Goal: Task Accomplishment & Management: Manage account settings

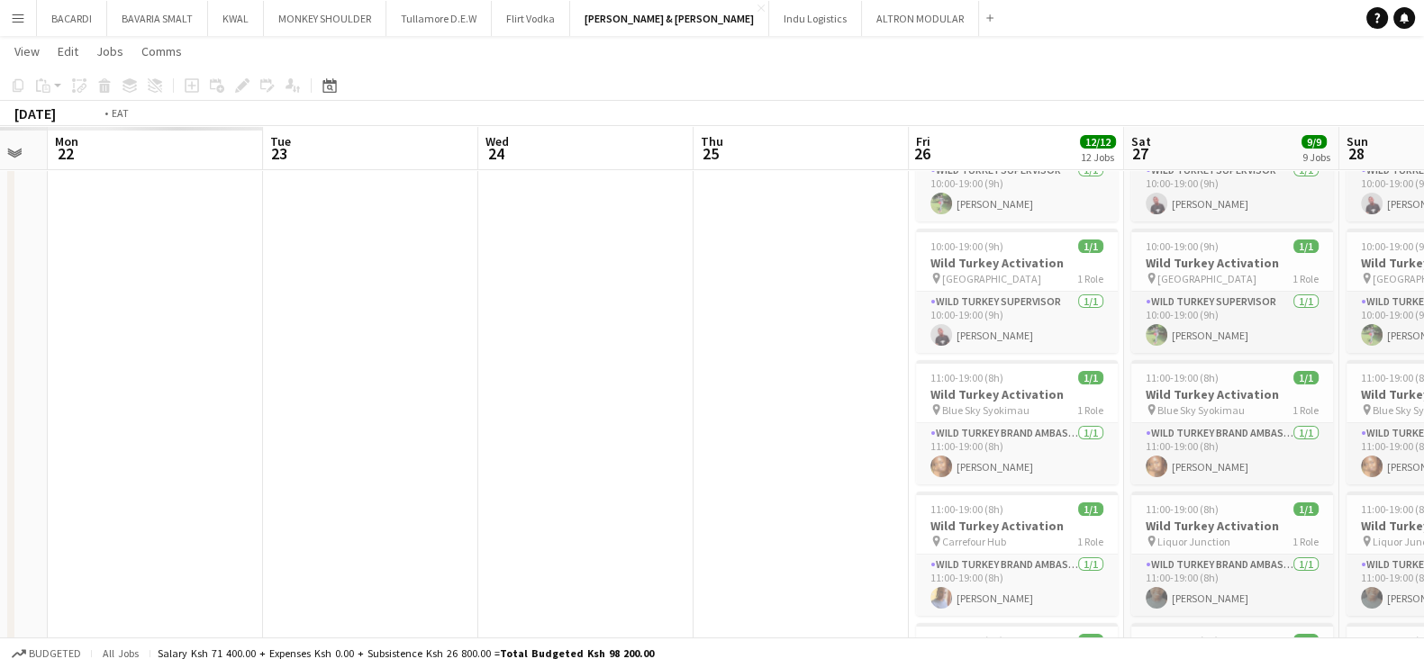
drag, startPoint x: 159, startPoint y: 465, endPoint x: 761, endPoint y: 445, distance: 602.9
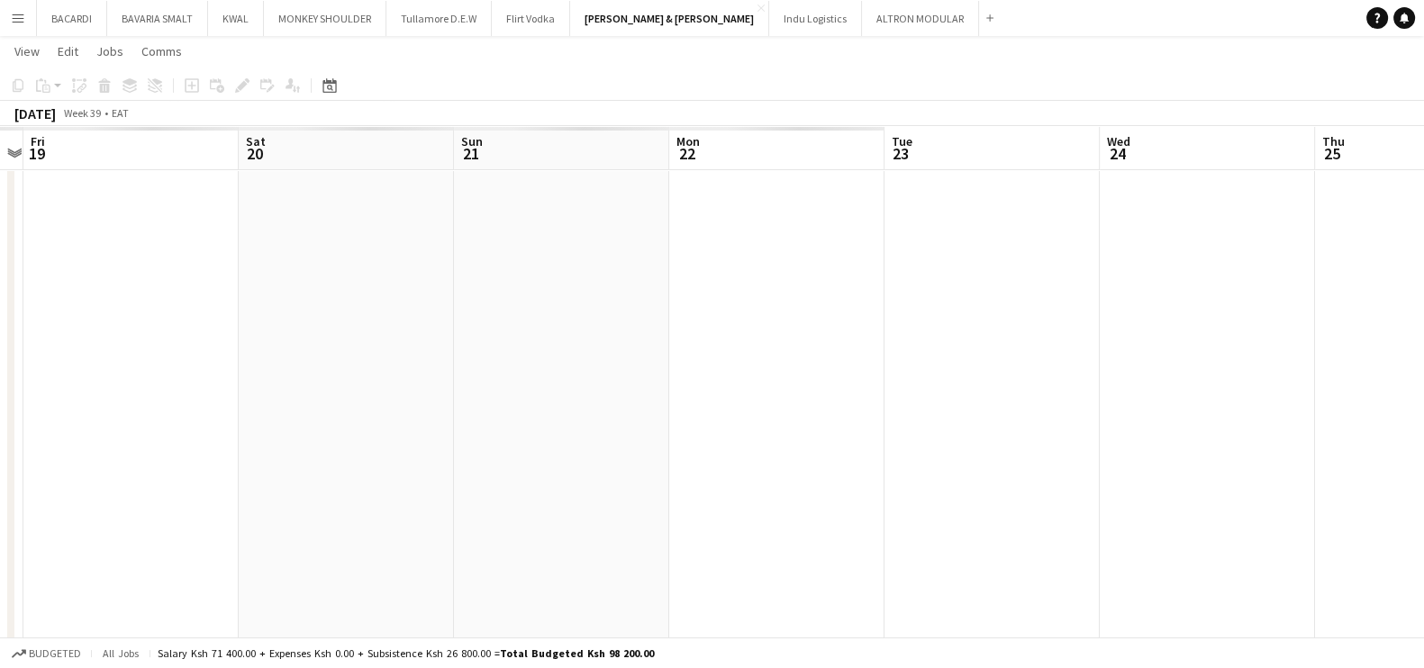
drag, startPoint x: 227, startPoint y: 502, endPoint x: 835, endPoint y: 448, distance: 610.3
drag, startPoint x: 336, startPoint y: 447, endPoint x: 286, endPoint y: 428, distance: 53.0
drag, startPoint x: 765, startPoint y: 406, endPoint x: 741, endPoint y: 390, distance: 28.5
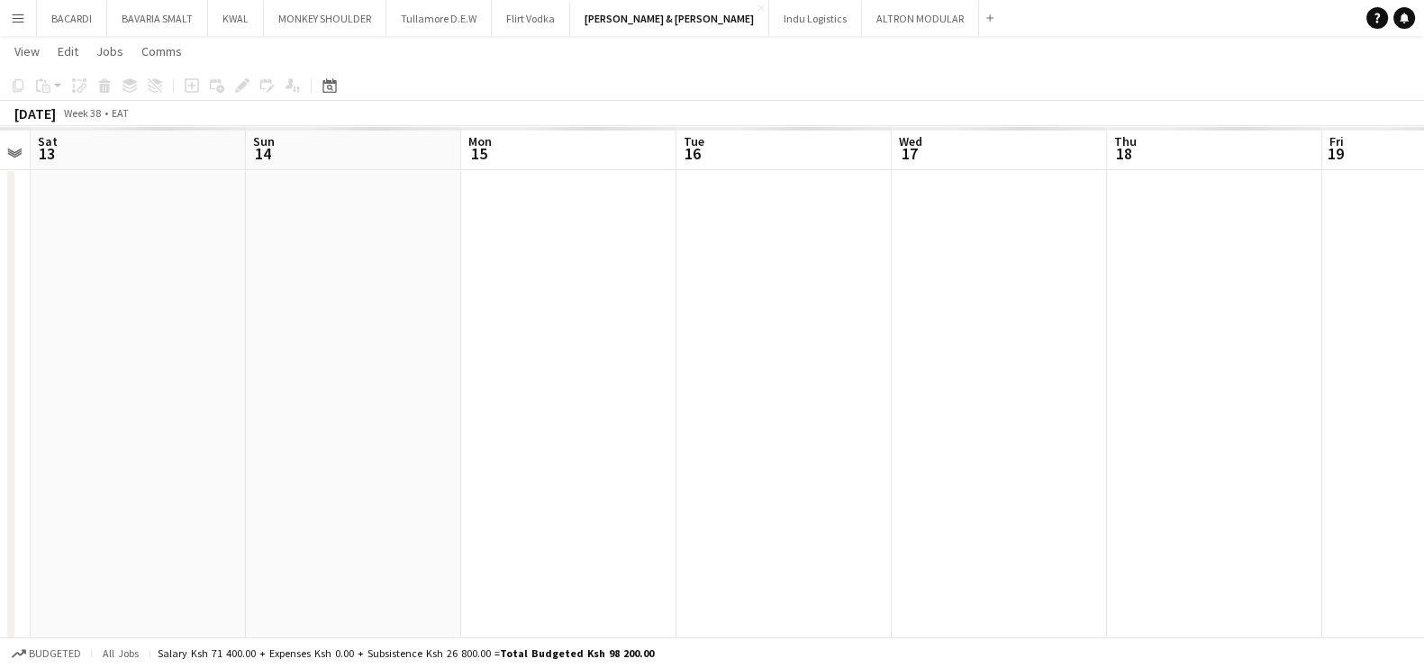
drag, startPoint x: 780, startPoint y: 385, endPoint x: 895, endPoint y: 382, distance: 115.3
drag, startPoint x: 377, startPoint y: 415, endPoint x: 497, endPoint y: 412, distance: 119.8
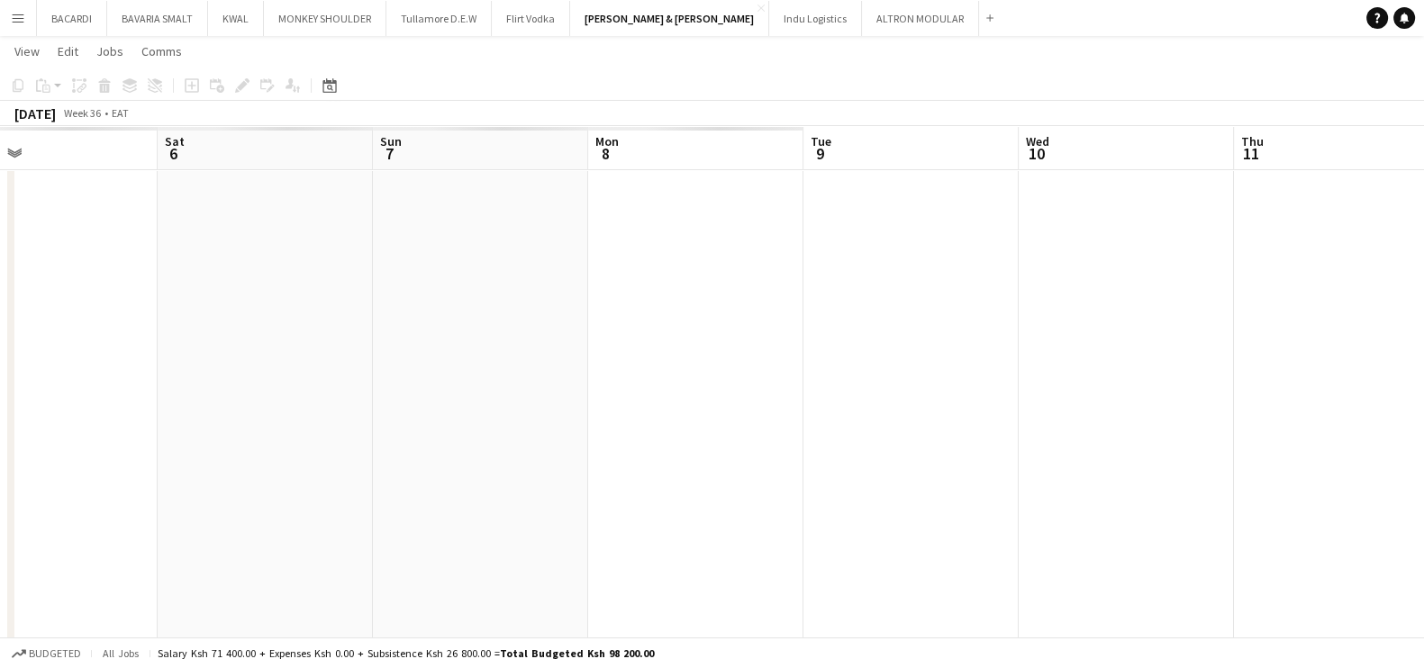
drag, startPoint x: 775, startPoint y: 407, endPoint x: 558, endPoint y: 410, distance: 216.2
drag, startPoint x: 648, startPoint y: 398, endPoint x: 920, endPoint y: 386, distance: 271.3
drag, startPoint x: 600, startPoint y: 396, endPoint x: 407, endPoint y: 366, distance: 195.2
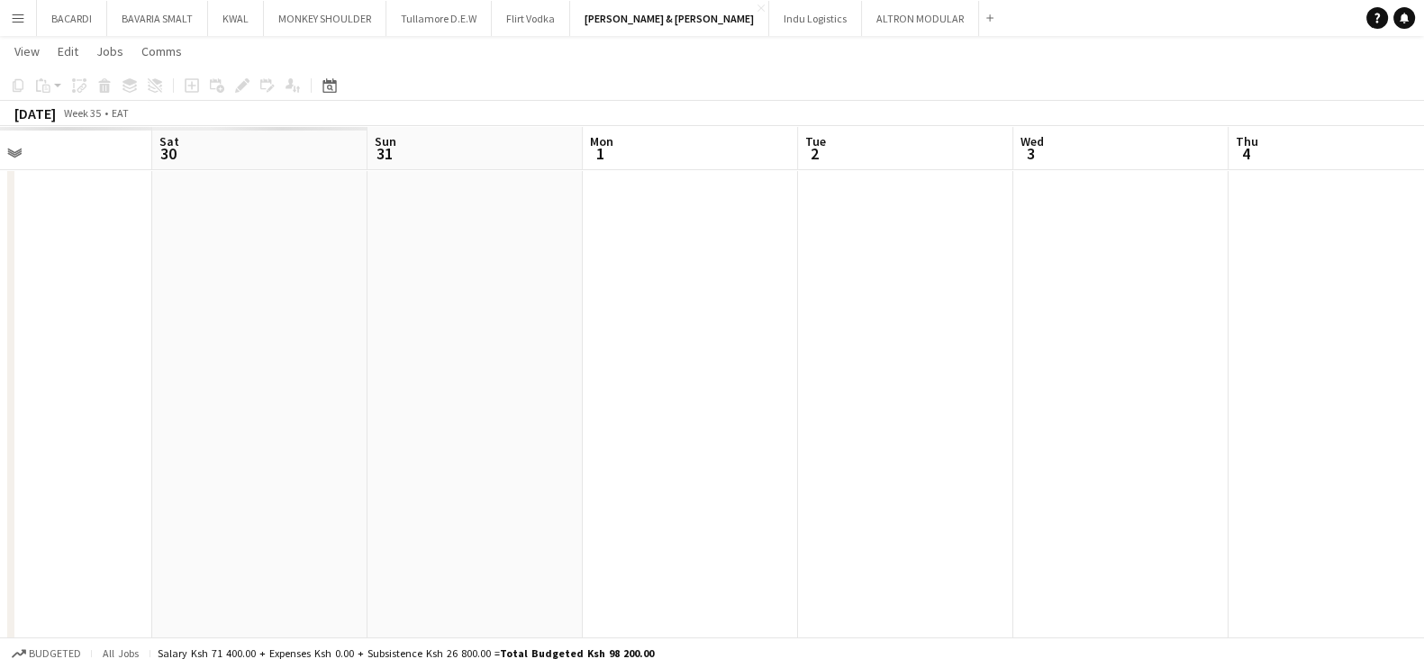
drag, startPoint x: 59, startPoint y: 352, endPoint x: 658, endPoint y: 344, distance: 599.9
drag, startPoint x: 242, startPoint y: 346, endPoint x: 824, endPoint y: 352, distance: 581.8
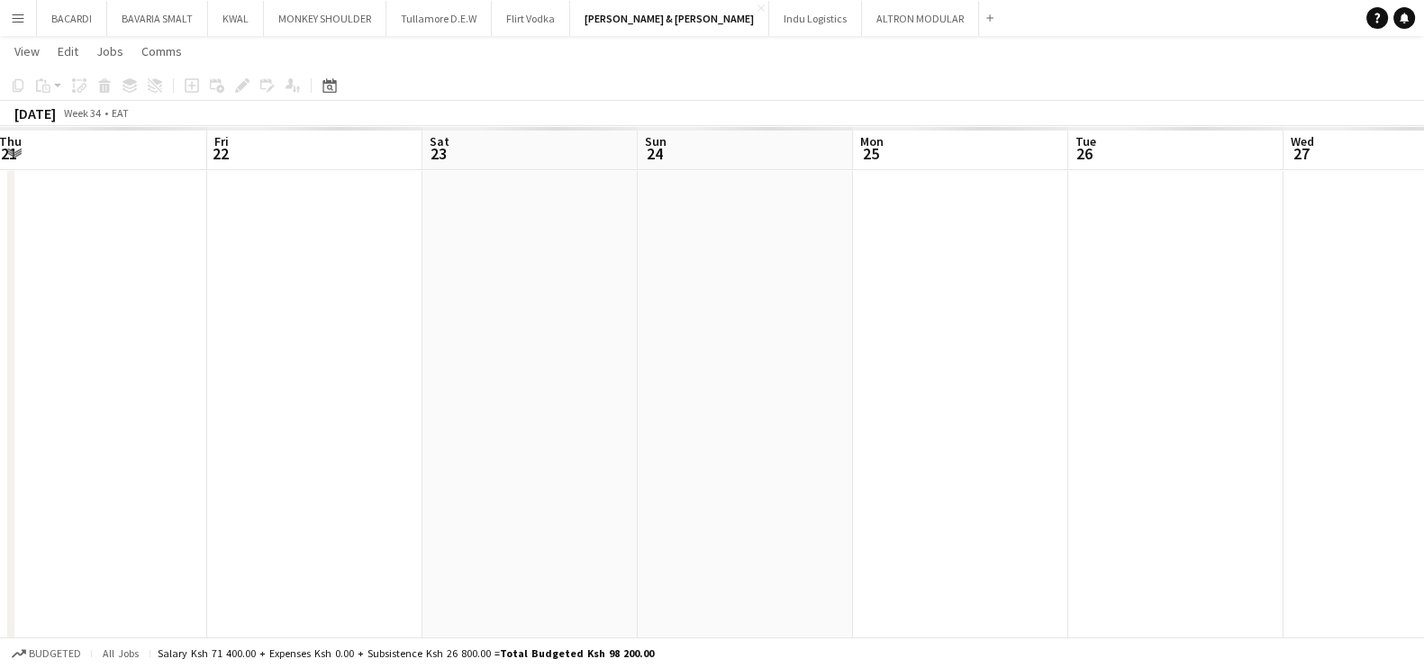
drag, startPoint x: 181, startPoint y: 389, endPoint x: 817, endPoint y: 379, distance: 635.9
drag, startPoint x: 50, startPoint y: 365, endPoint x: 656, endPoint y: 413, distance: 607.2
drag, startPoint x: 0, startPoint y: 385, endPoint x: 671, endPoint y: 390, distance: 671.0
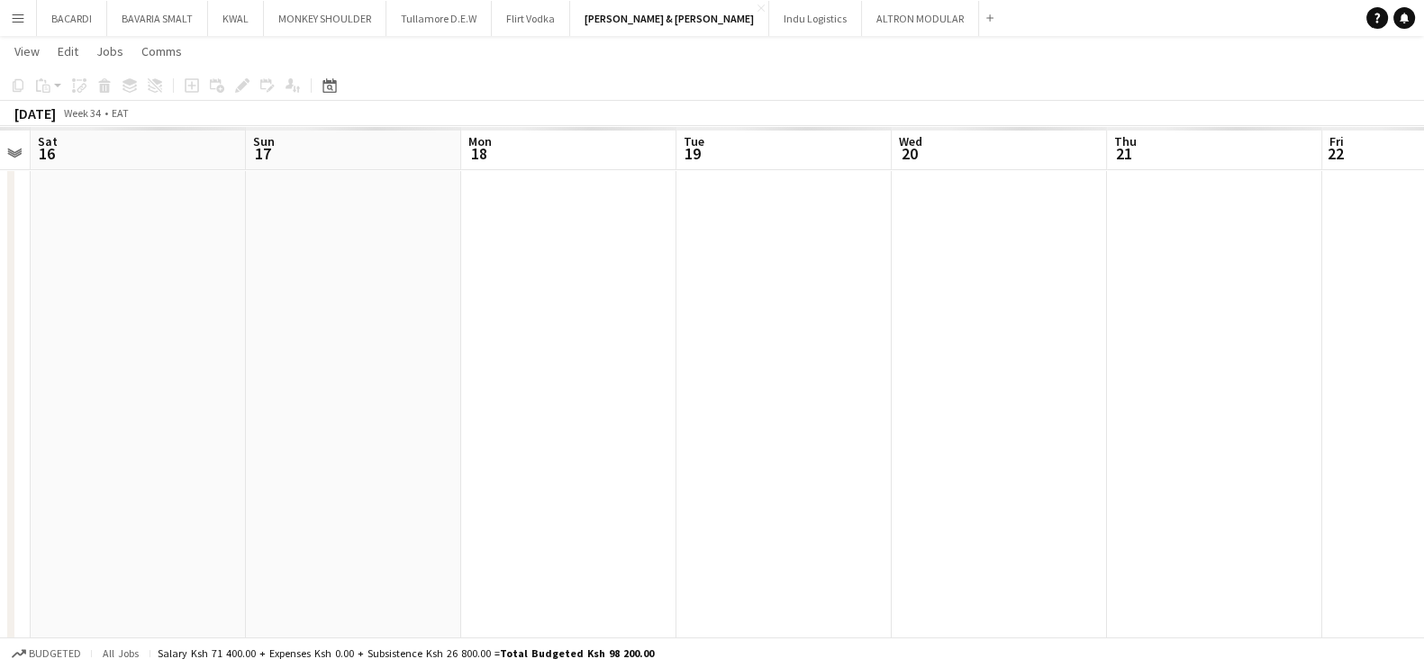
drag, startPoint x: 195, startPoint y: 449, endPoint x: 805, endPoint y: 440, distance: 610.7
drag, startPoint x: 331, startPoint y: 449, endPoint x: 990, endPoint y: 379, distance: 662.9
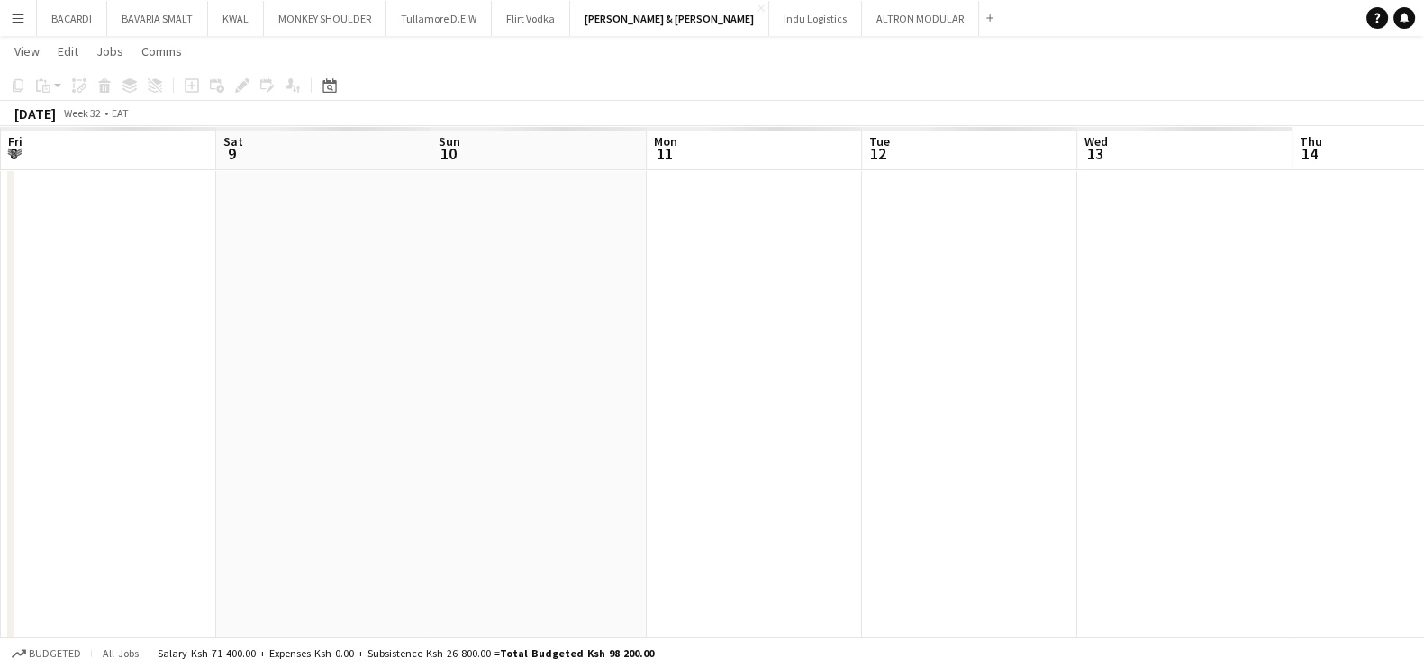
drag, startPoint x: 348, startPoint y: 353, endPoint x: 848, endPoint y: 329, distance: 501.3
drag, startPoint x: 387, startPoint y: 309, endPoint x: 901, endPoint y: 344, distance: 514.6
drag, startPoint x: 310, startPoint y: 374, endPoint x: 963, endPoint y: 340, distance: 653.9
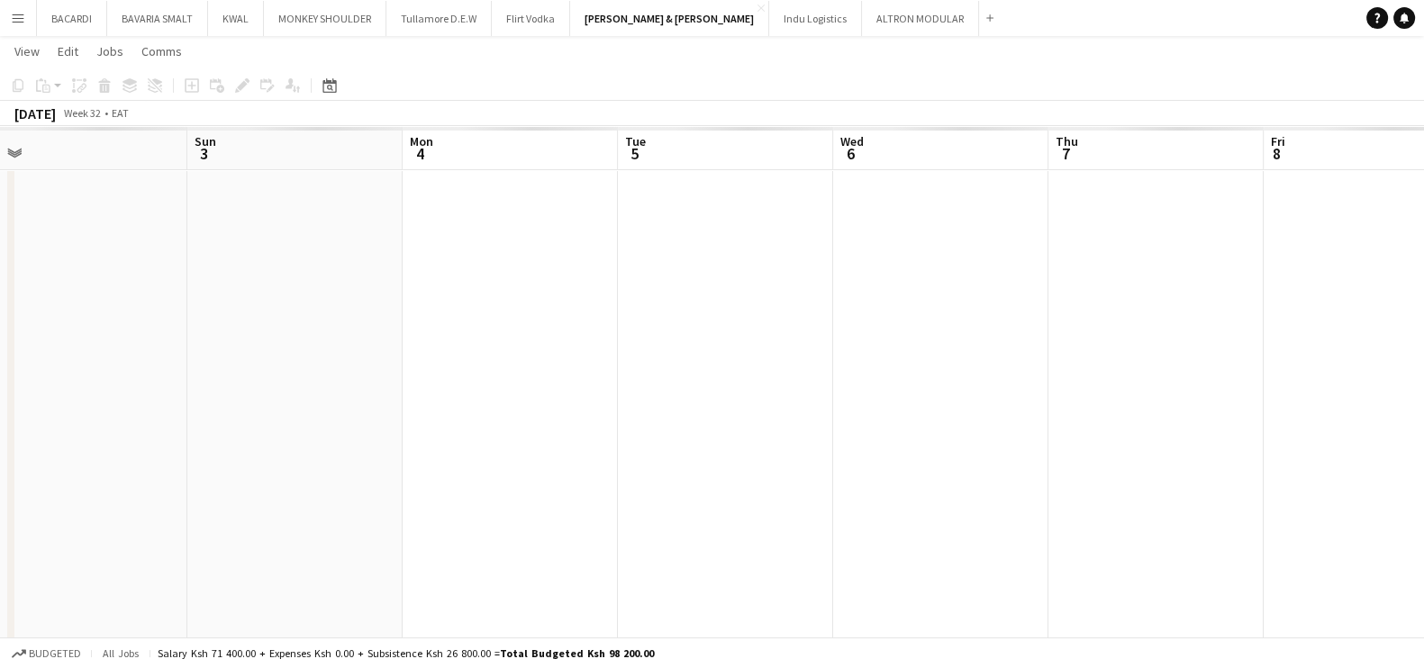
drag, startPoint x: 222, startPoint y: 361, endPoint x: 802, endPoint y: 383, distance: 579.5
drag, startPoint x: 147, startPoint y: 389, endPoint x: 671, endPoint y: 367, distance: 524.7
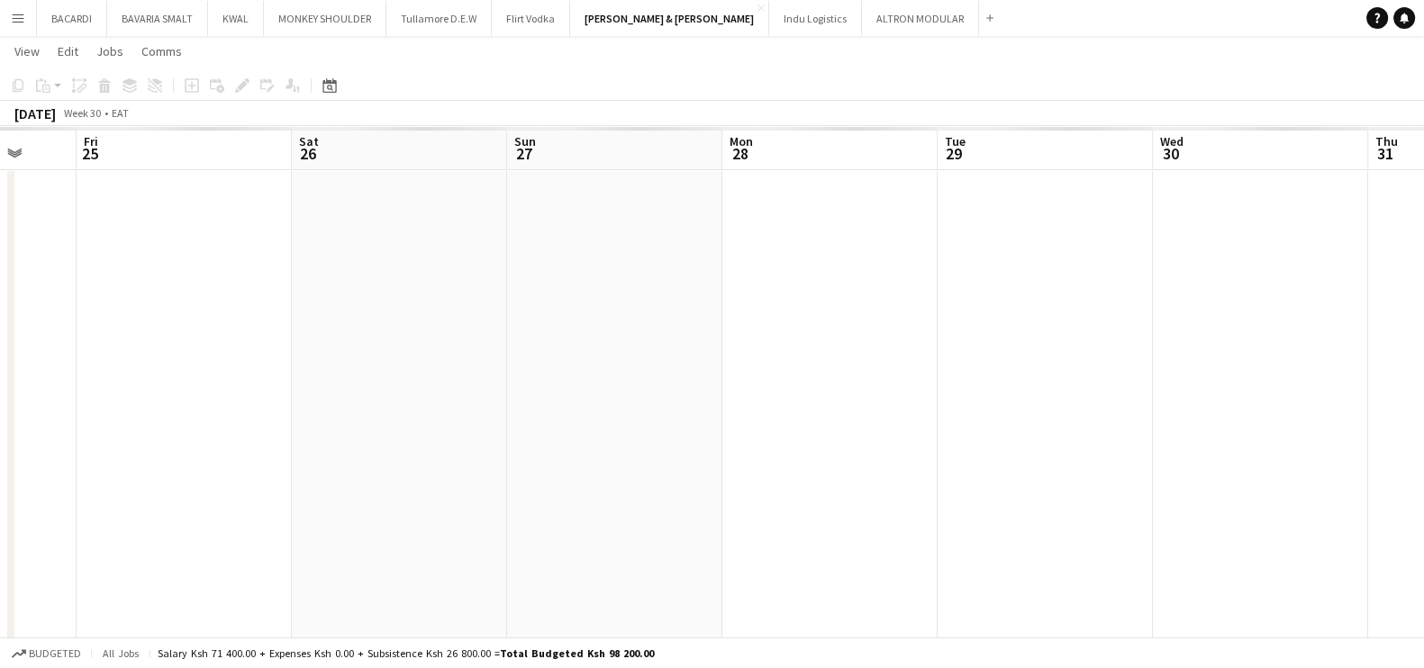
drag, startPoint x: 477, startPoint y: 375, endPoint x: 637, endPoint y: 392, distance: 160.3
drag, startPoint x: 275, startPoint y: 389, endPoint x: 604, endPoint y: 358, distance: 331.1
drag, startPoint x: 336, startPoint y: 379, endPoint x: 788, endPoint y: 353, distance: 452.9
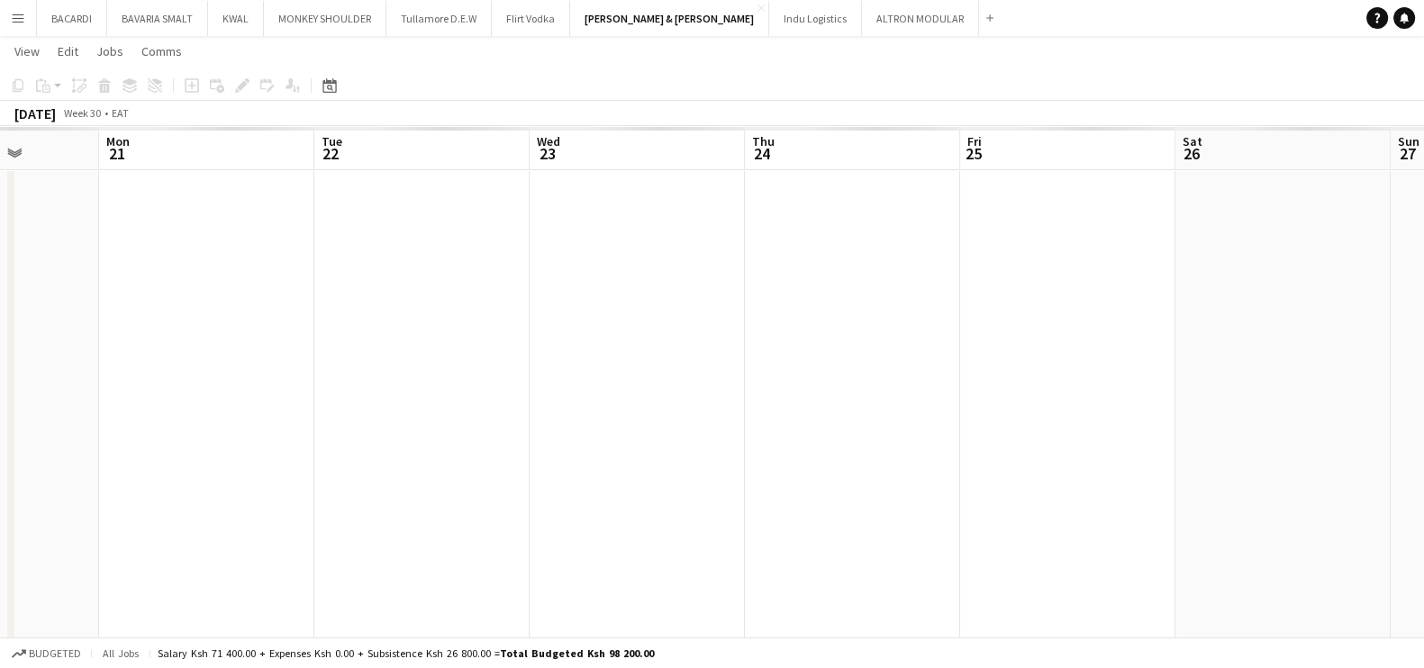
drag, startPoint x: 153, startPoint y: 380, endPoint x: 560, endPoint y: 333, distance: 409.8
drag, startPoint x: 176, startPoint y: 324, endPoint x: 731, endPoint y: 318, distance: 555.7
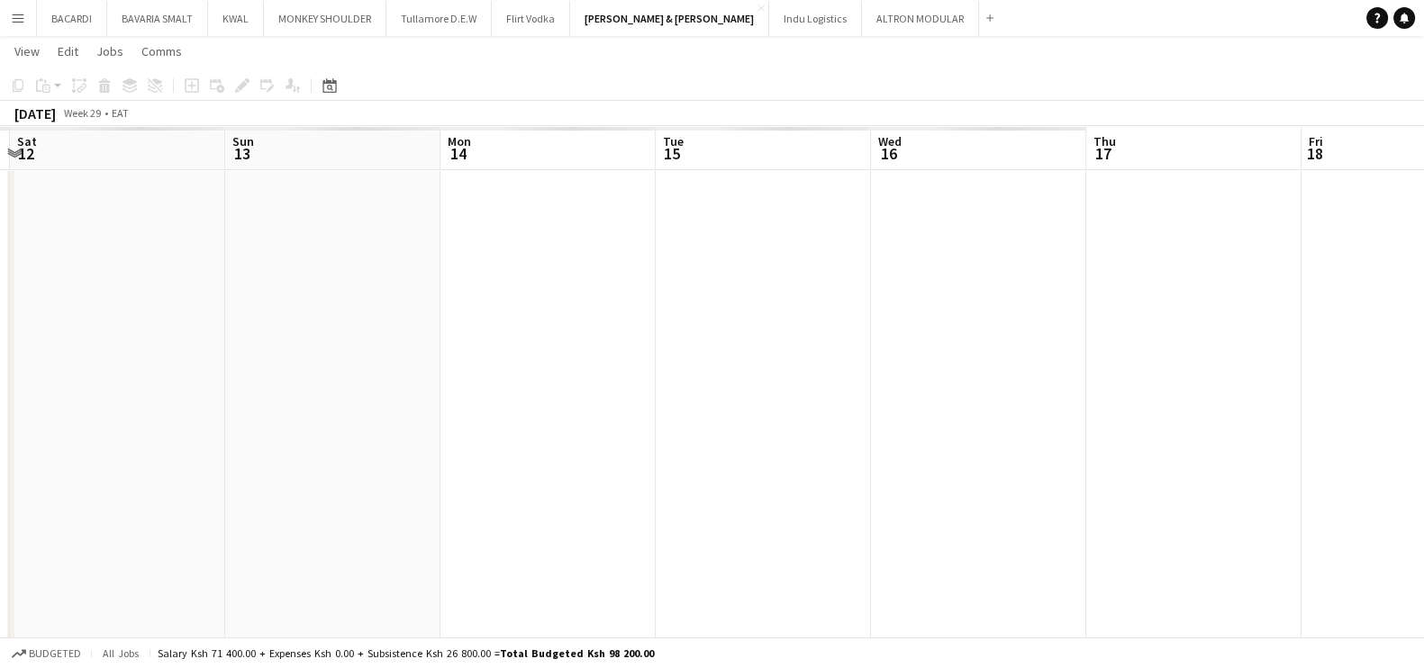
drag, startPoint x: 86, startPoint y: 322, endPoint x: 684, endPoint y: 349, distance: 599.6
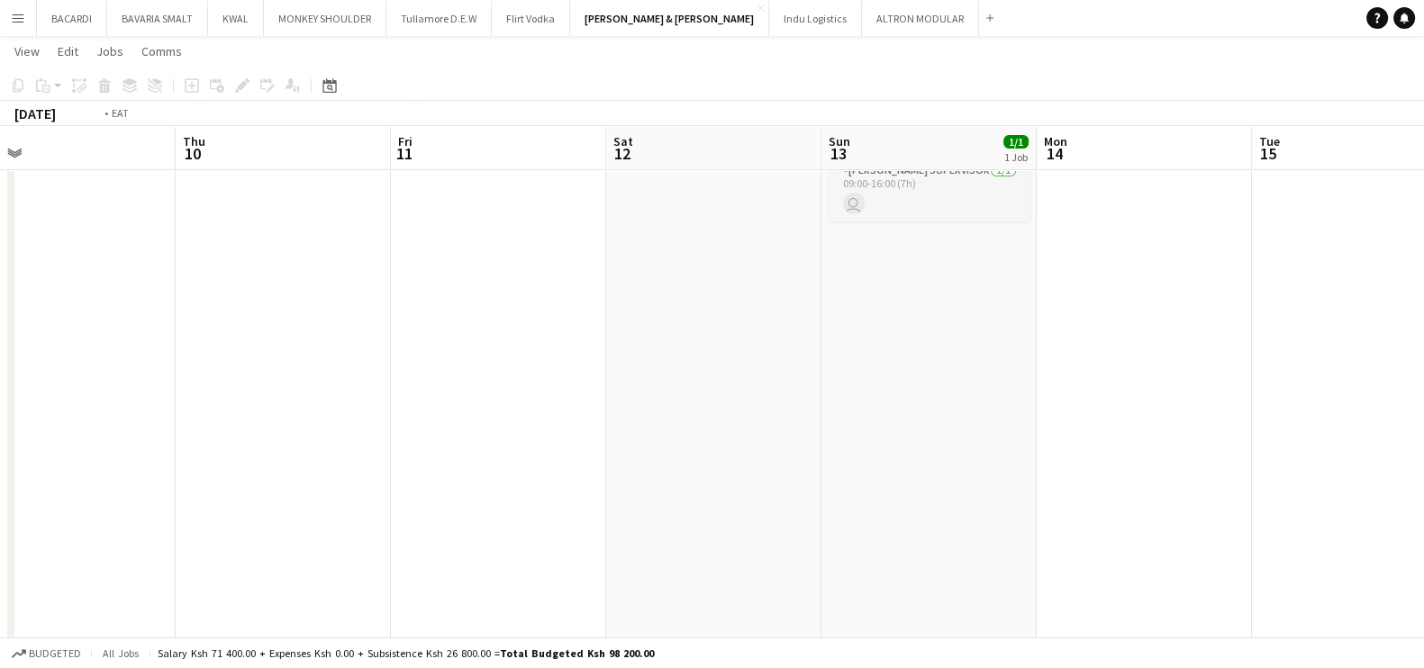
drag, startPoint x: 171, startPoint y: 390, endPoint x: 735, endPoint y: 363, distance: 564.4
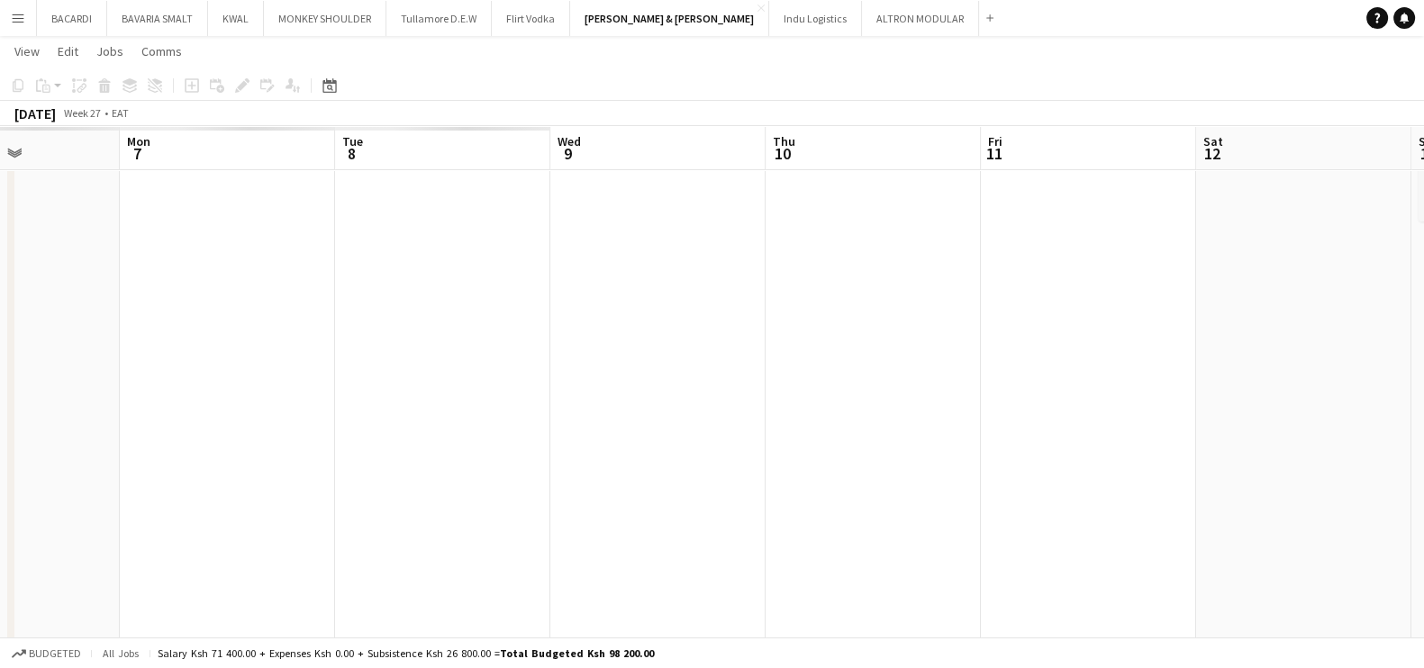
drag, startPoint x: 331, startPoint y: 386, endPoint x: 820, endPoint y: 341, distance: 491.1
drag, startPoint x: 560, startPoint y: 380, endPoint x: 851, endPoint y: 369, distance: 291.1
drag
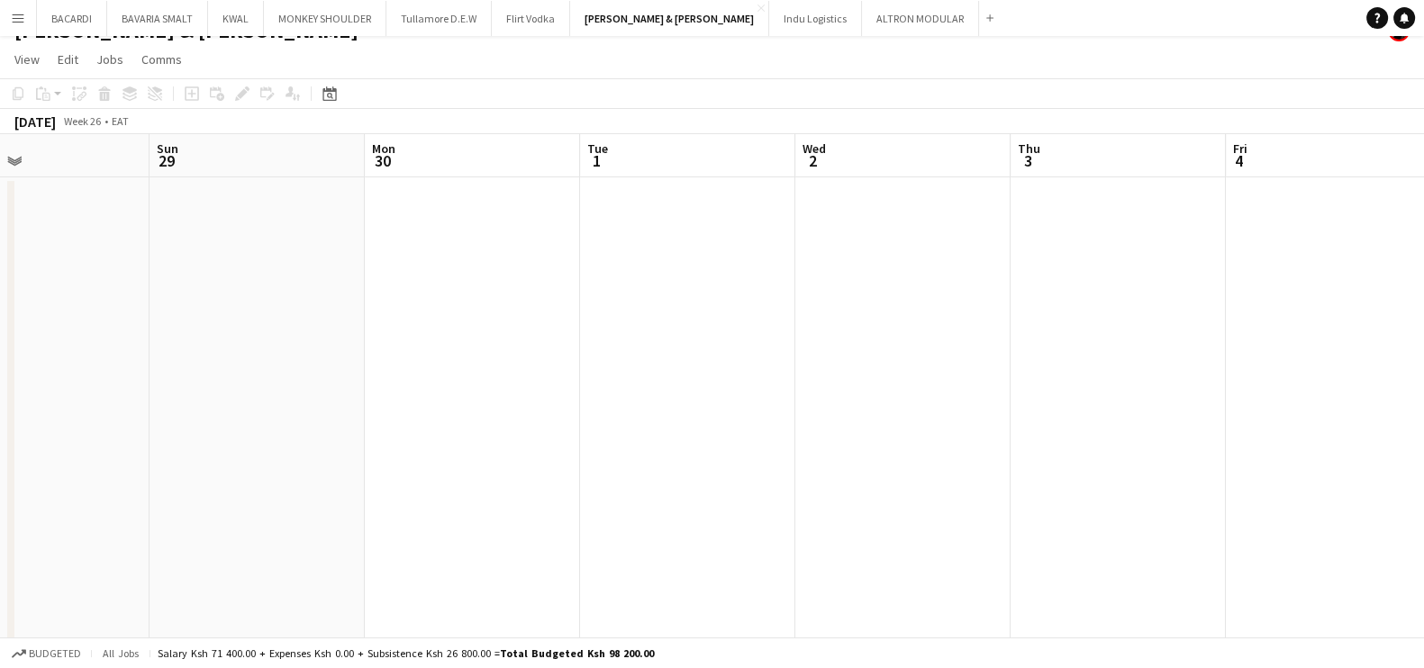
scroll to position [0, 0]
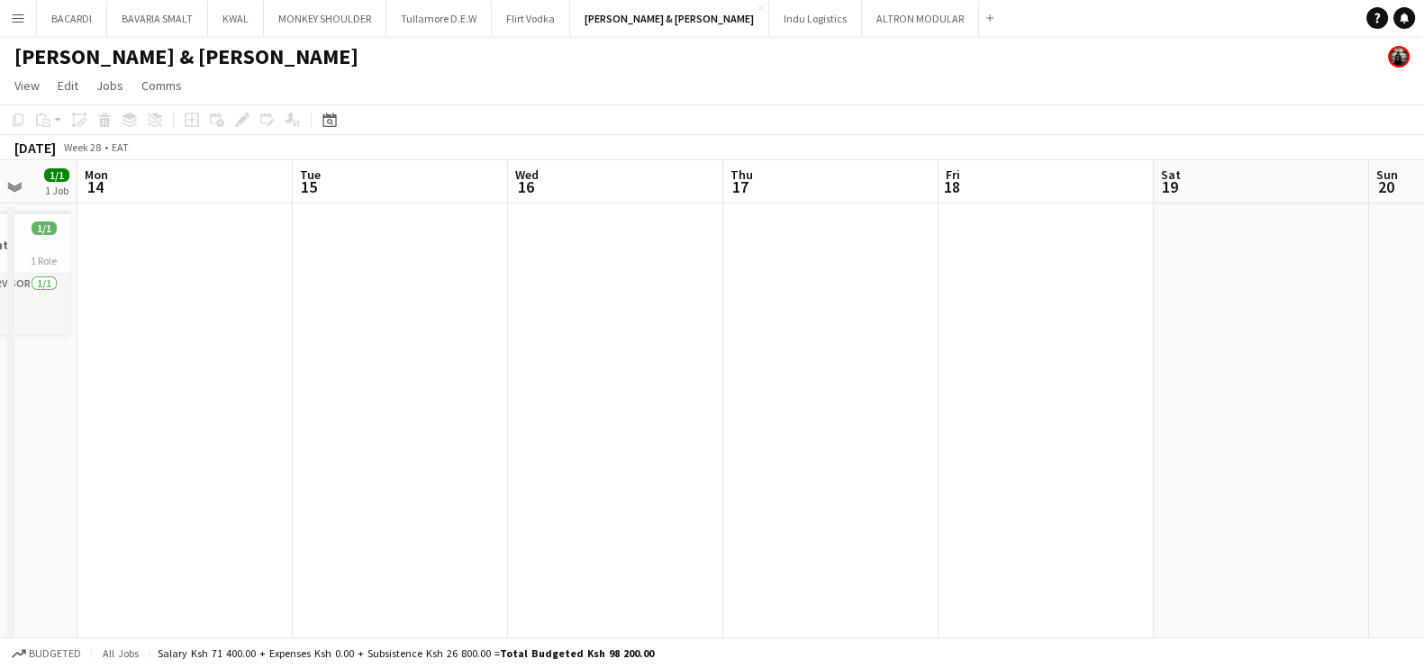
scroll to position [0, 443]
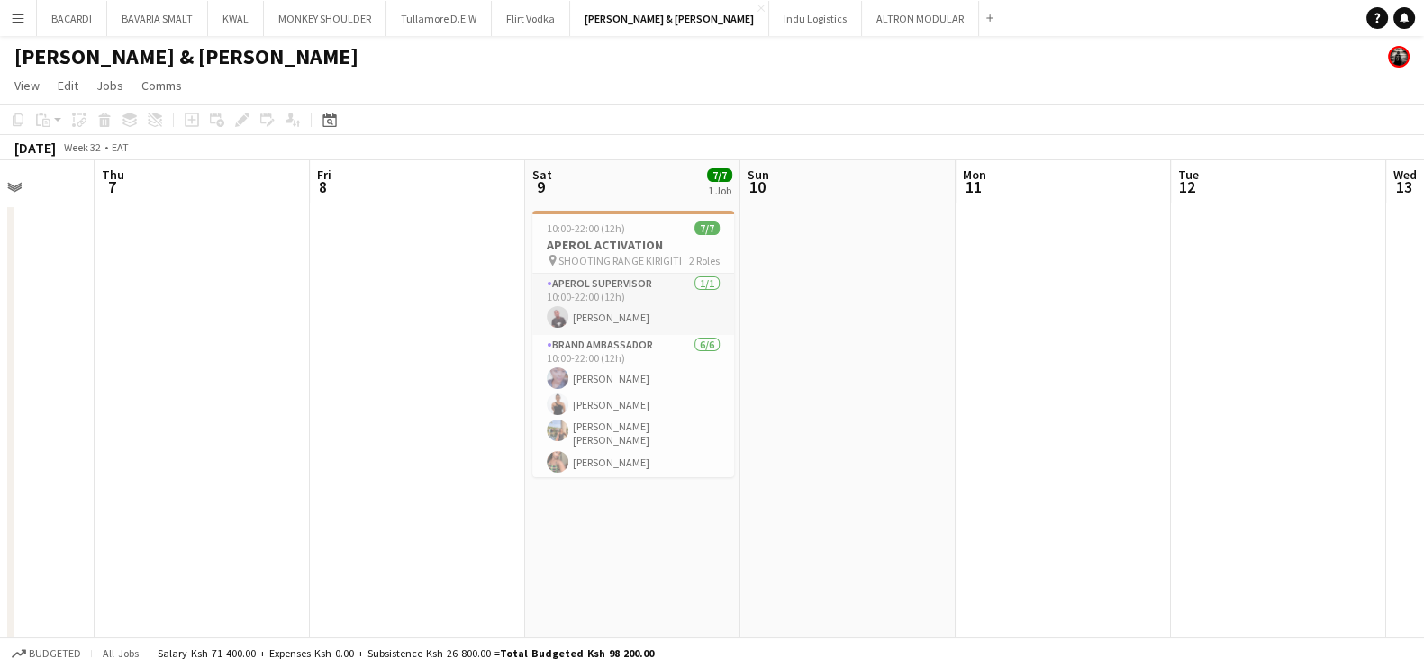
scroll to position [0, 770]
click at [608, 214] on app-job-card "10:00-22:00 (12h) 7/7 APEROL ACTIVATION pin SHOOTING RANGE KIRIGITI 2 Roles APE…" at bounding box center [630, 344] width 202 height 267
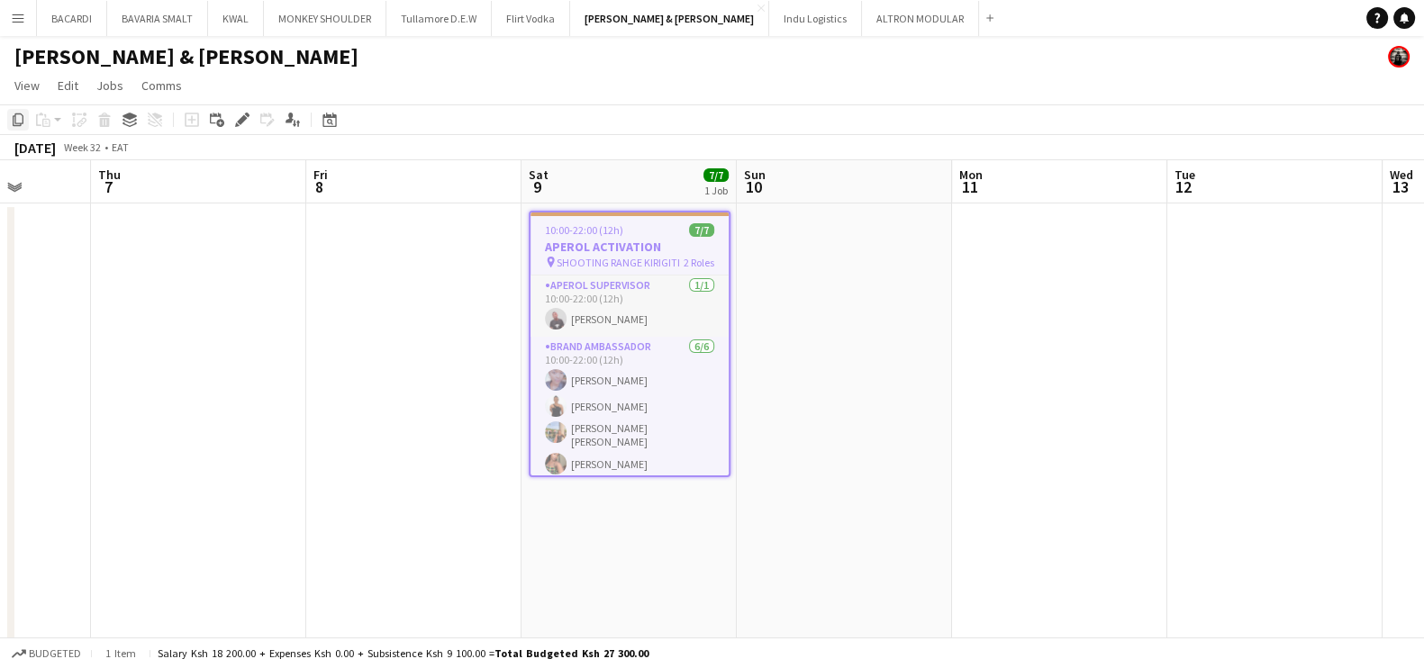
click at [23, 120] on icon "Copy" at bounding box center [18, 120] width 14 height 14
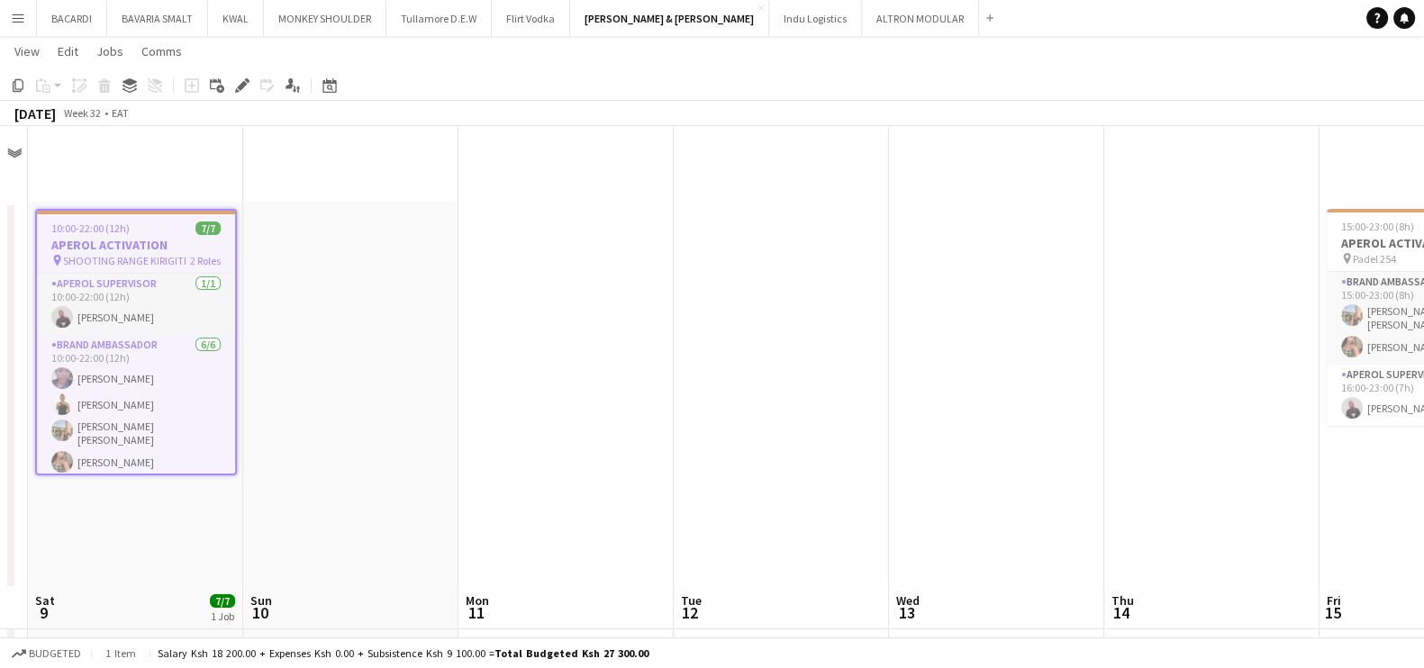
scroll to position [584, 0]
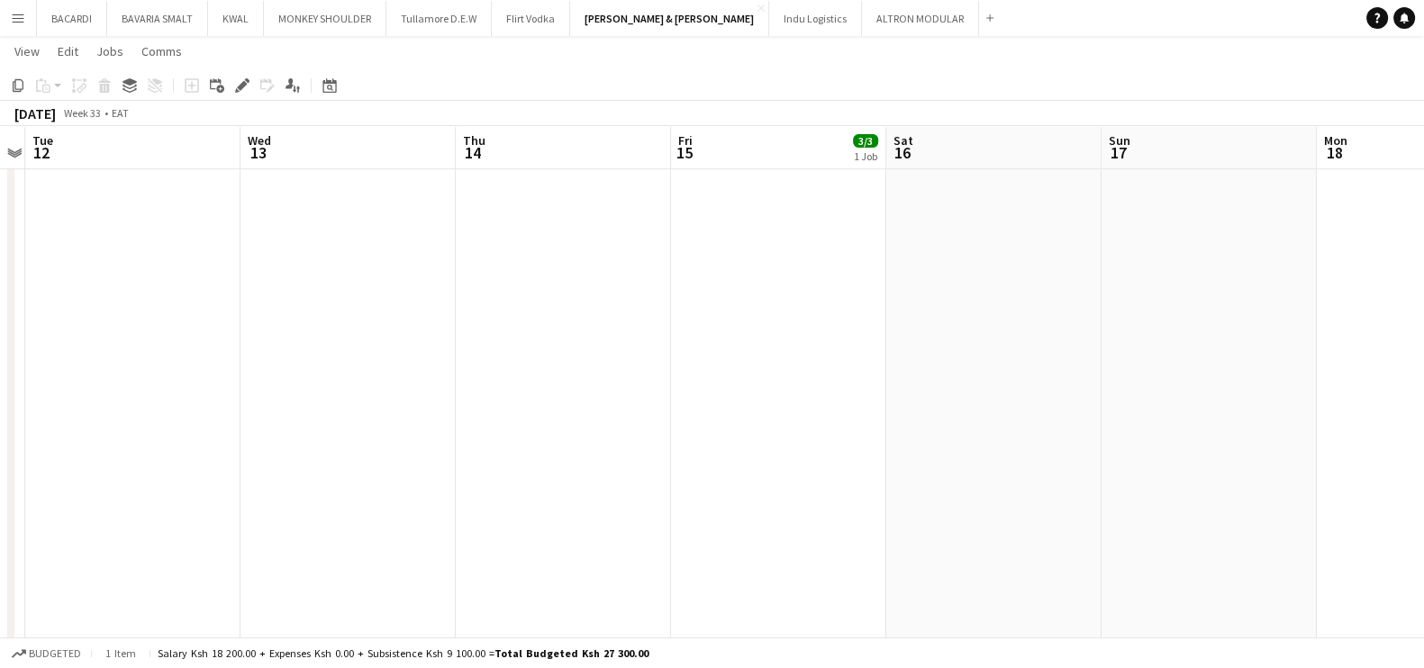
click at [441, 393] on app-calendar-viewport "Sat 9 7/7 1 Job Sun 10 Mon 11 Tue 12 Wed 13 Thu 14 Fri 15 3/3 1 Job Sat 16 Sun …" at bounding box center [712, 465] width 1424 height 1956
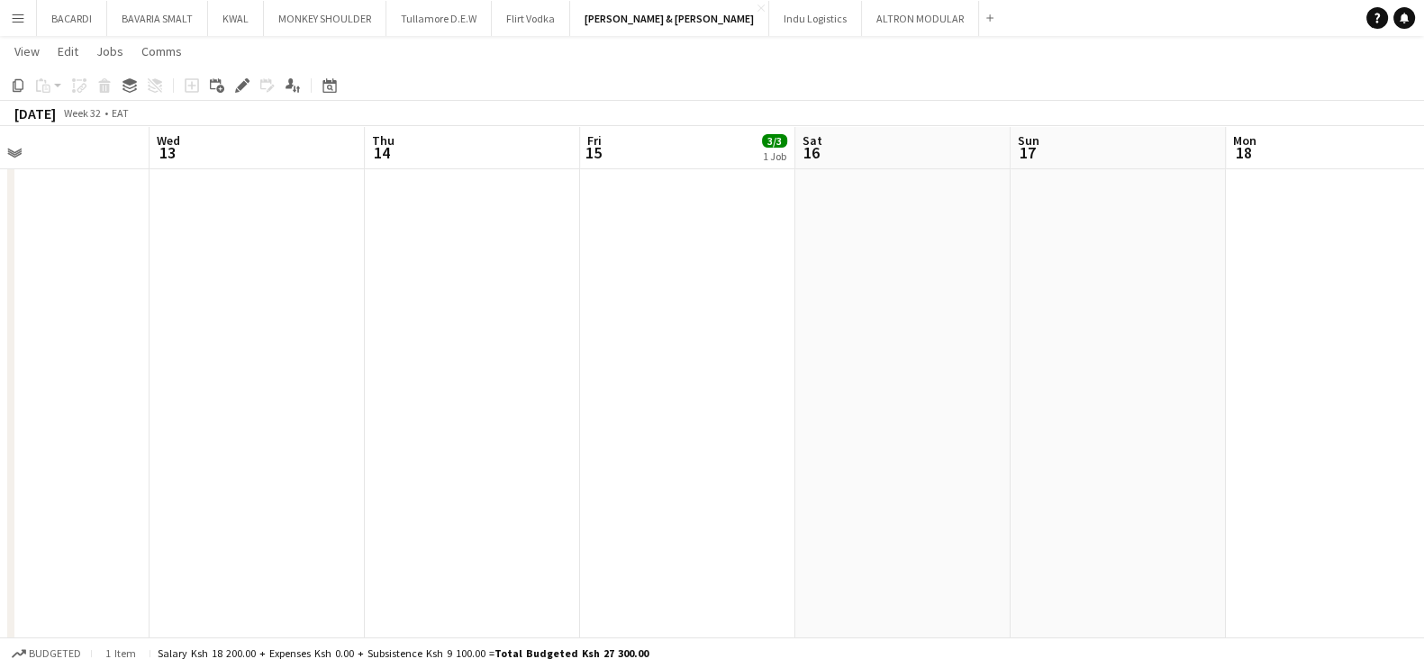
scroll to position [0, 574]
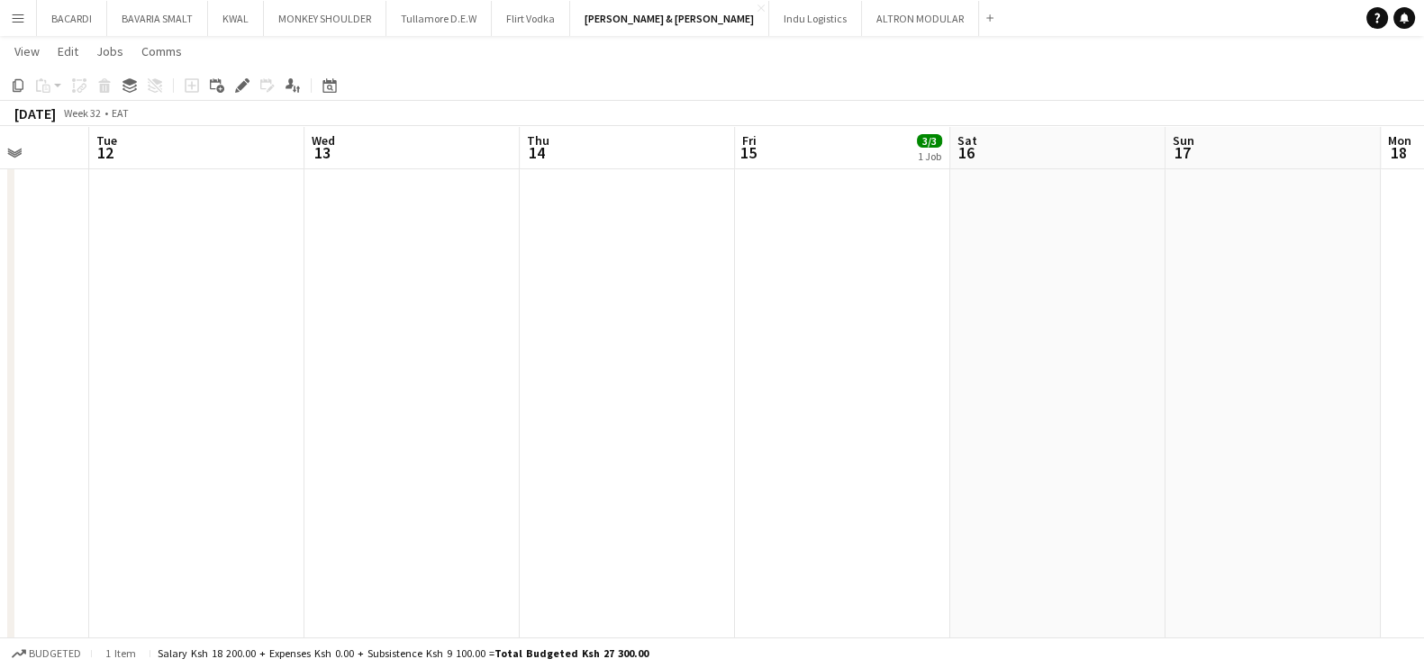
click at [333, 427] on app-calendar-viewport "Sat 9 7/7 1 Job Sun 10 Mon 11 Tue 12 Wed 13 Thu 14 Fri 15 3/3 1 Job Sat 16 Sun …" at bounding box center [712, 465] width 1424 height 1956
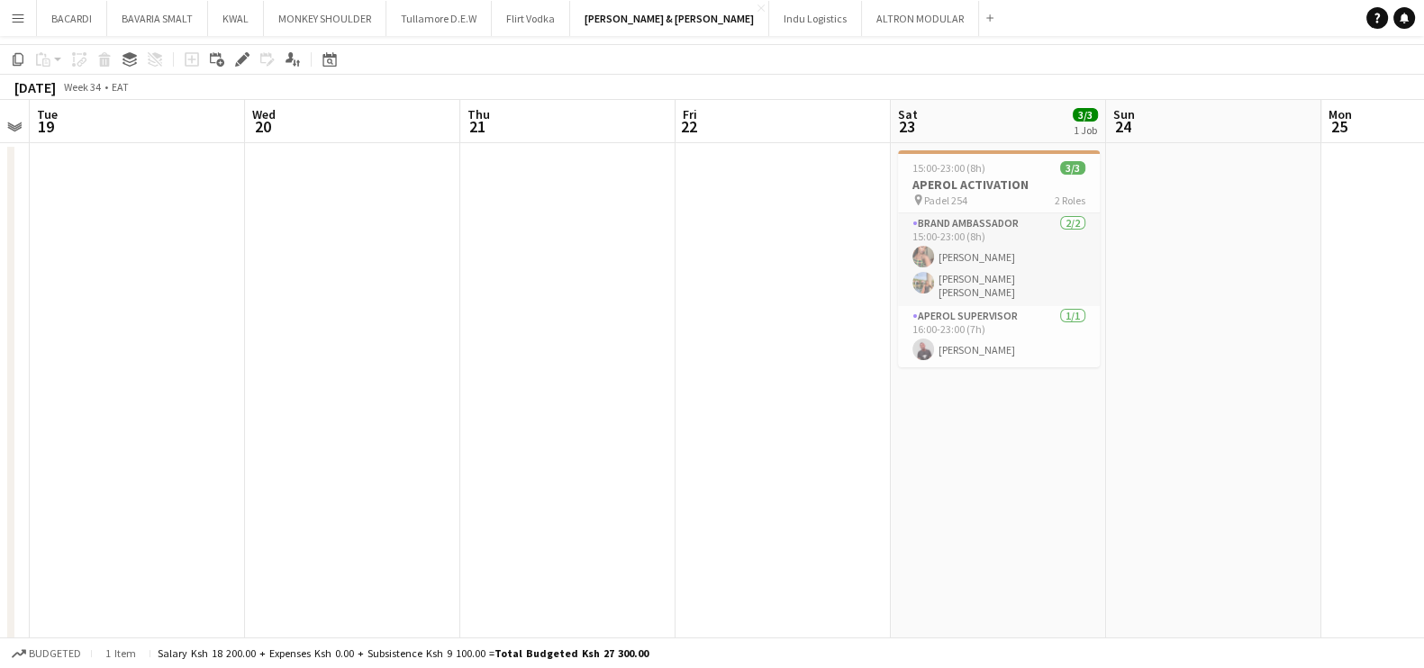
scroll to position [0, 0]
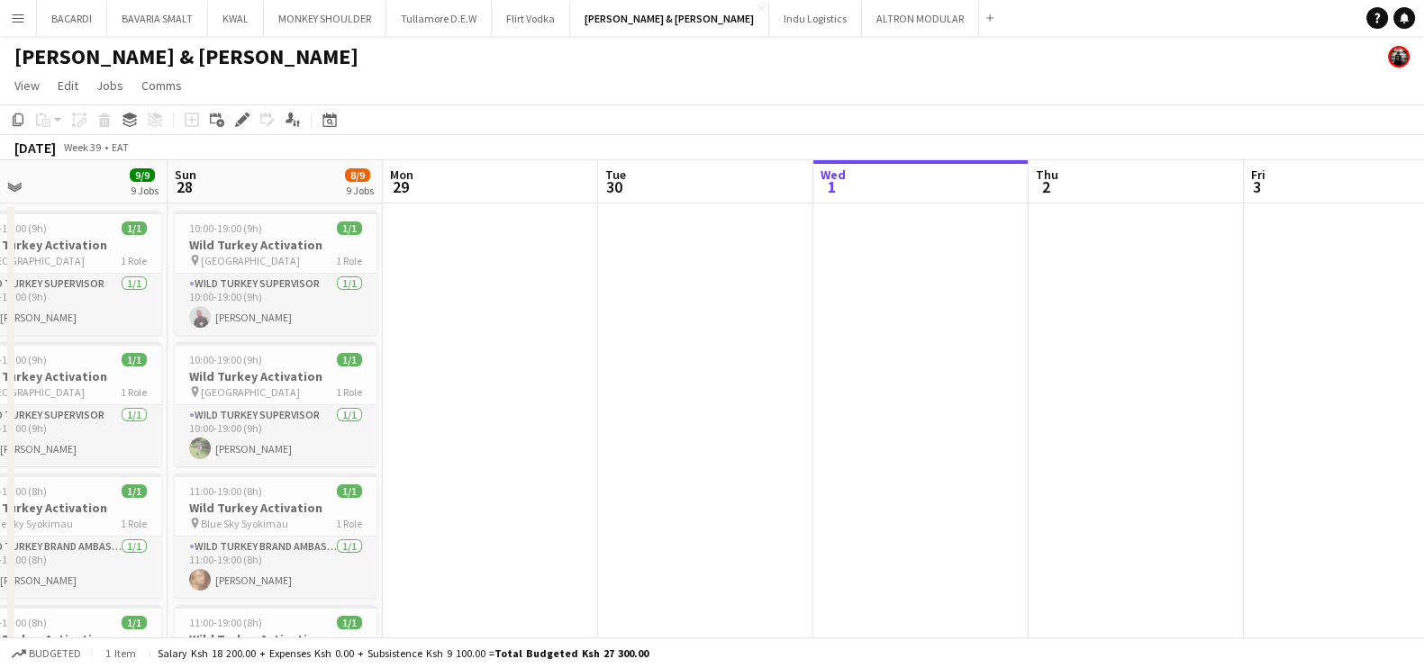
scroll to position [0, 473]
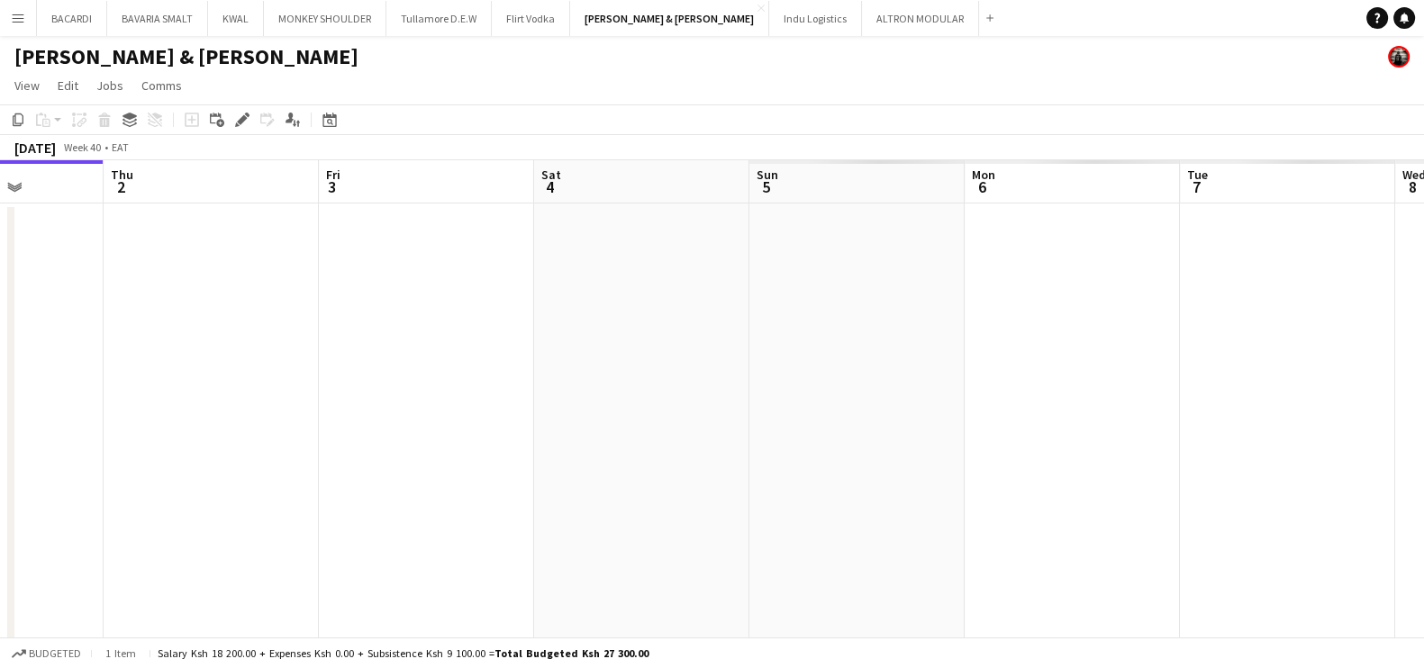
scroll to position [0, 763]
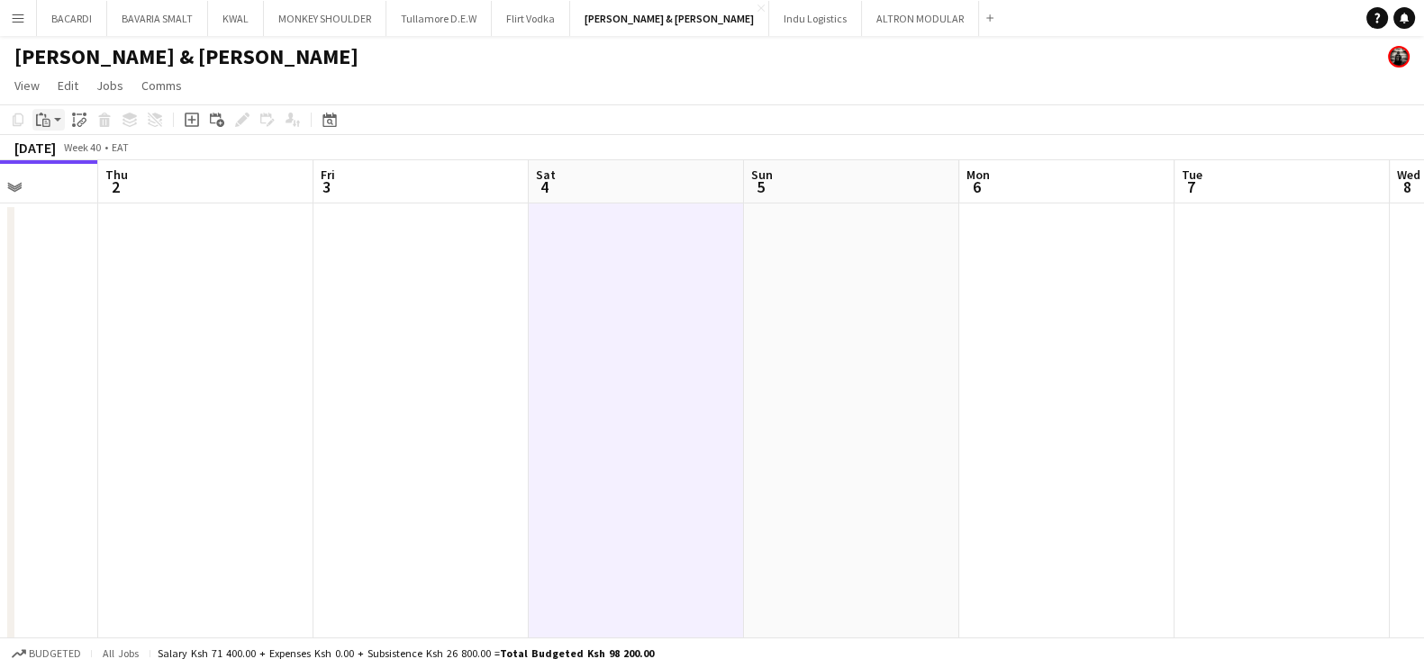
click at [51, 115] on div "Paste" at bounding box center [43, 120] width 22 height 22
click at [70, 153] on link "Paste Ctrl+V" at bounding box center [132, 154] width 169 height 16
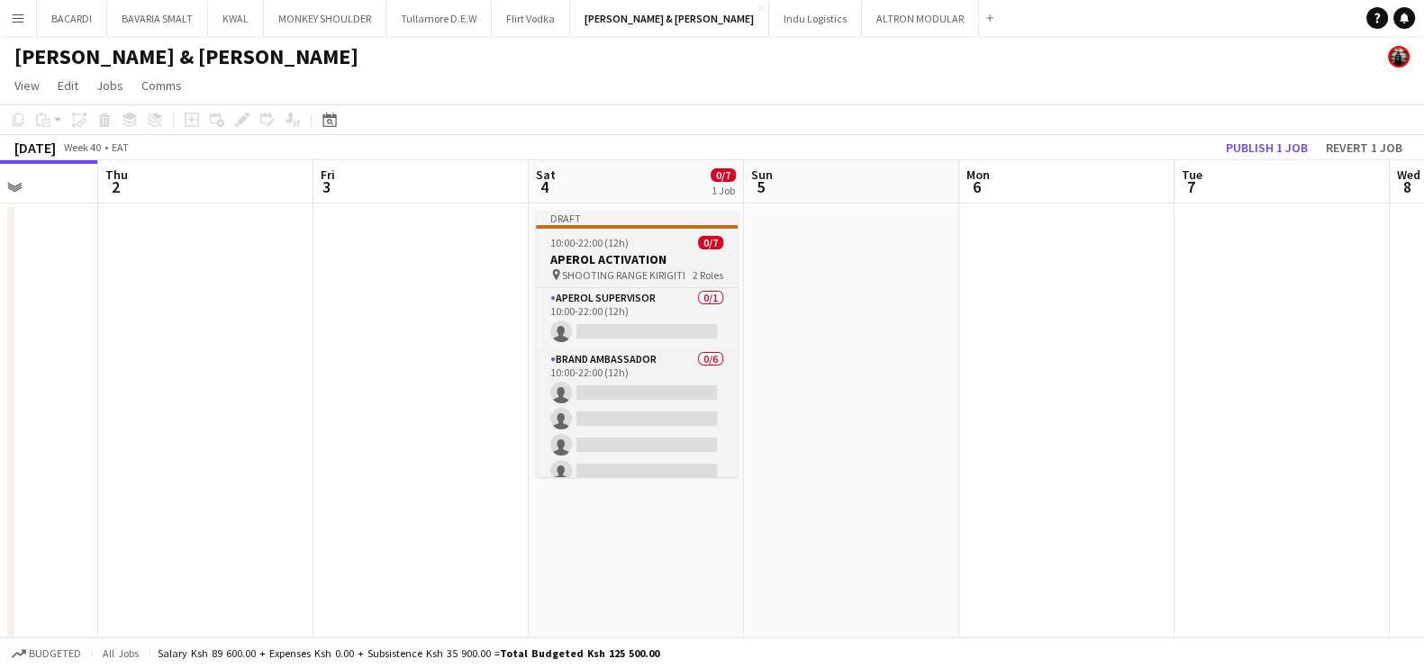
click at [594, 234] on app-job-card "Draft 10:00-22:00 (12h) 0/7 APEROL ACTIVATION pin SHOOTING RANGE KIRIGITI 2 Rol…" at bounding box center [637, 344] width 202 height 267
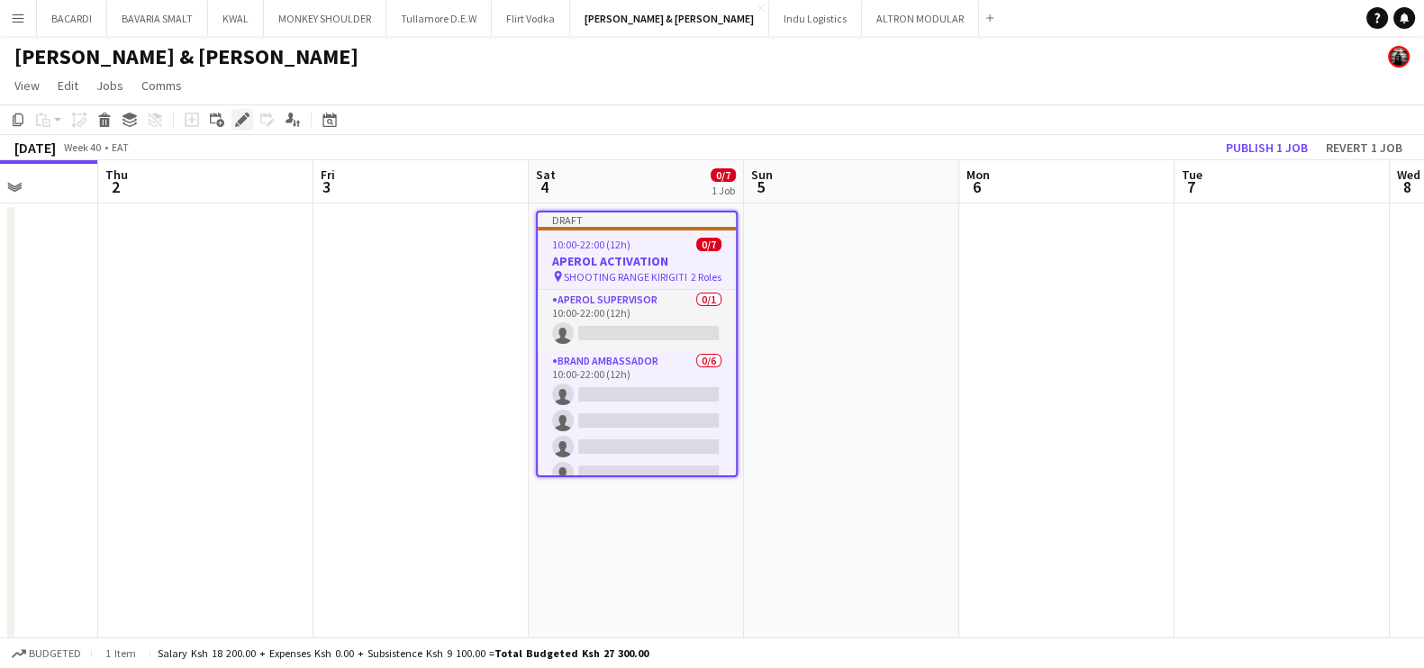
click at [237, 118] on icon "Edit" at bounding box center [242, 120] width 14 height 14
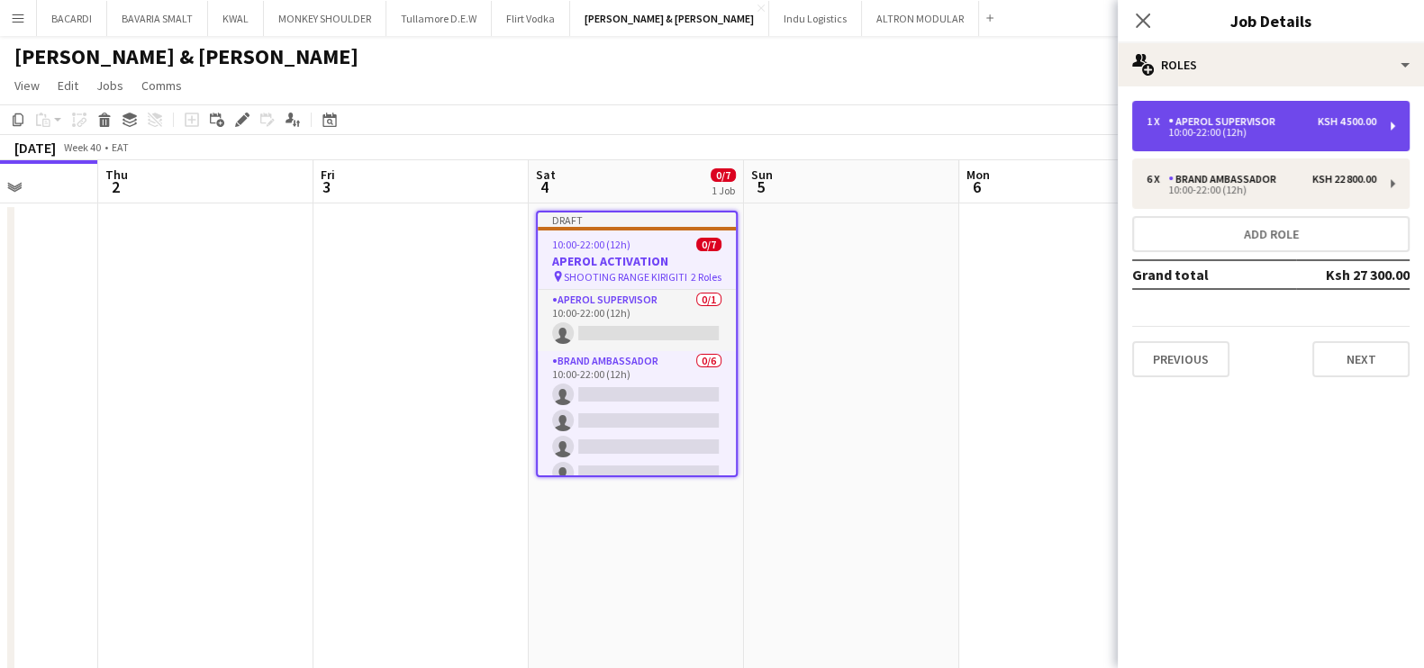
click at [1279, 120] on div "APEROL SUPERVISOR" at bounding box center [1225, 121] width 114 height 13
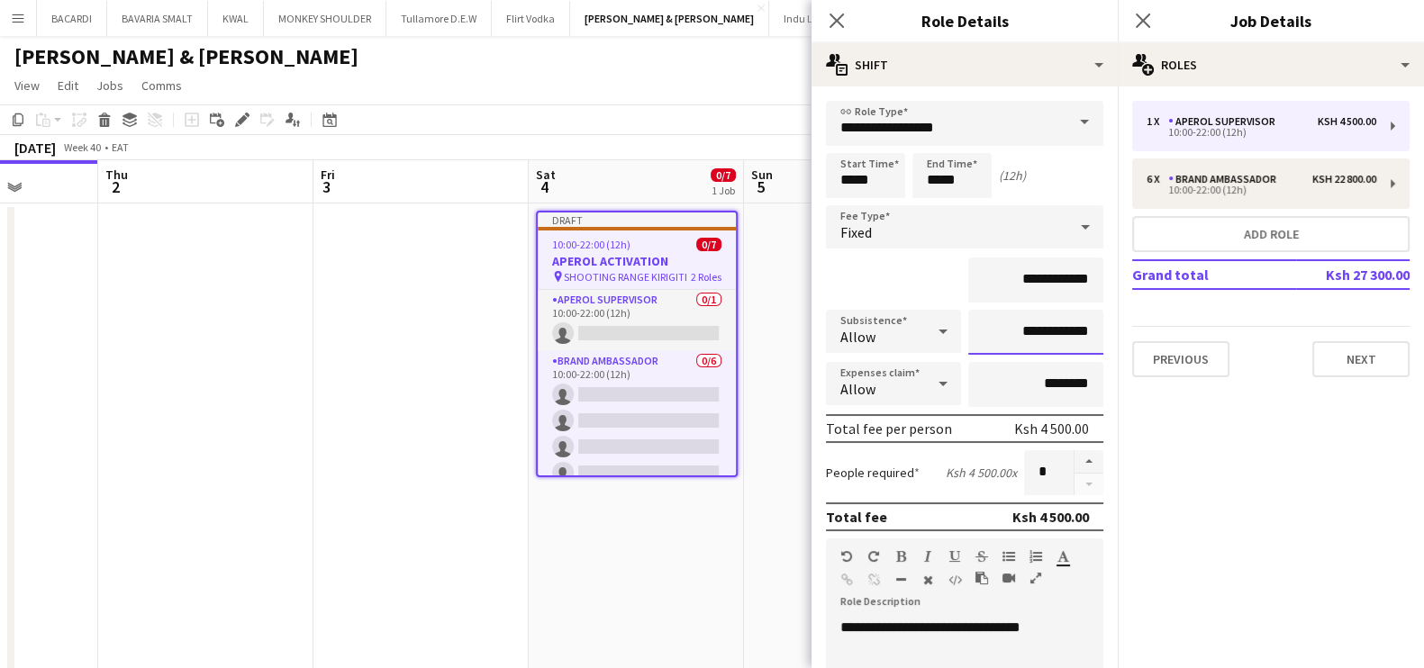
click at [1040, 331] on input "**********" at bounding box center [1035, 332] width 135 height 45
type input "**********"
click at [1305, 500] on mat-expansion-panel "pencil3 General details 1 x APEROL SUPERVISOR Ksh 4 500.00 10:00-22:00 (12h) 6 …" at bounding box center [1271, 377] width 306 height 582
click at [1038, 276] on input "**********" at bounding box center [1035, 280] width 135 height 45
click at [1038, 331] on input "**********" at bounding box center [1035, 332] width 135 height 45
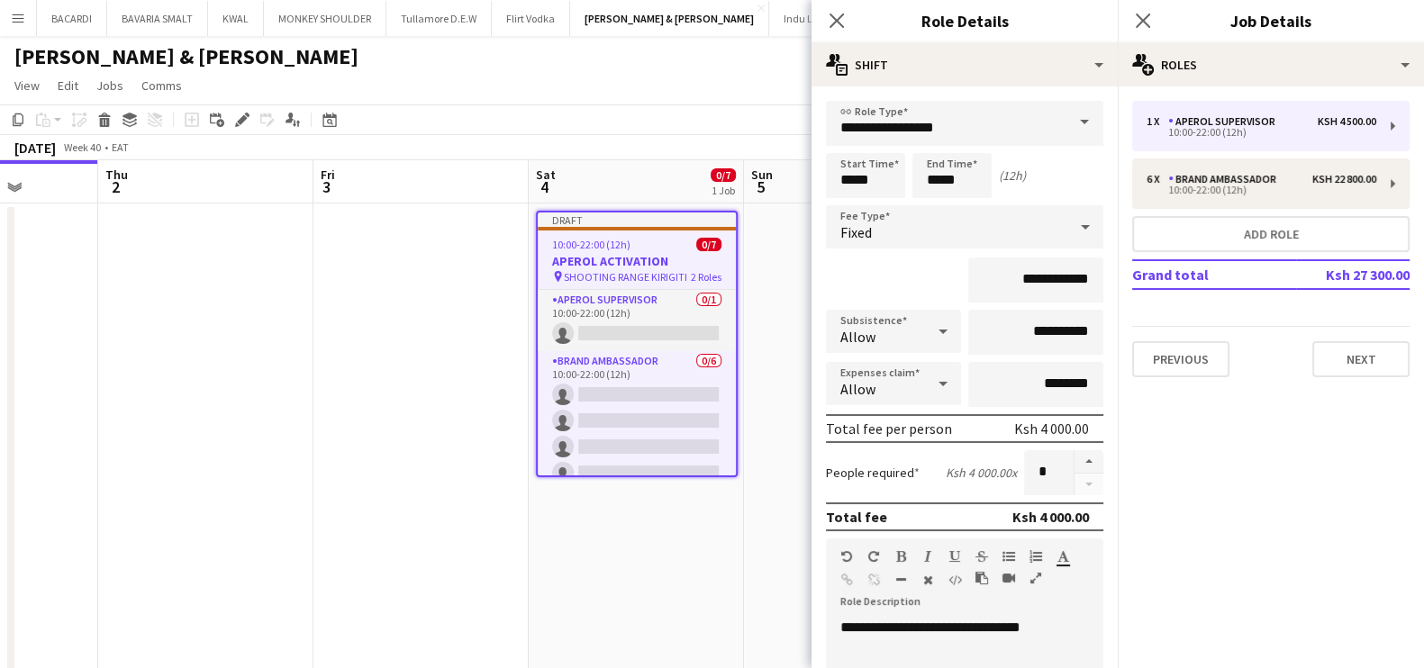
click at [1202, 442] on mat-expansion-panel "pencil3 General details 1 x APEROL SUPERVISOR Ksh 4 500.00 10:00-22:00 (12h) 6 …" at bounding box center [1271, 377] width 306 height 582
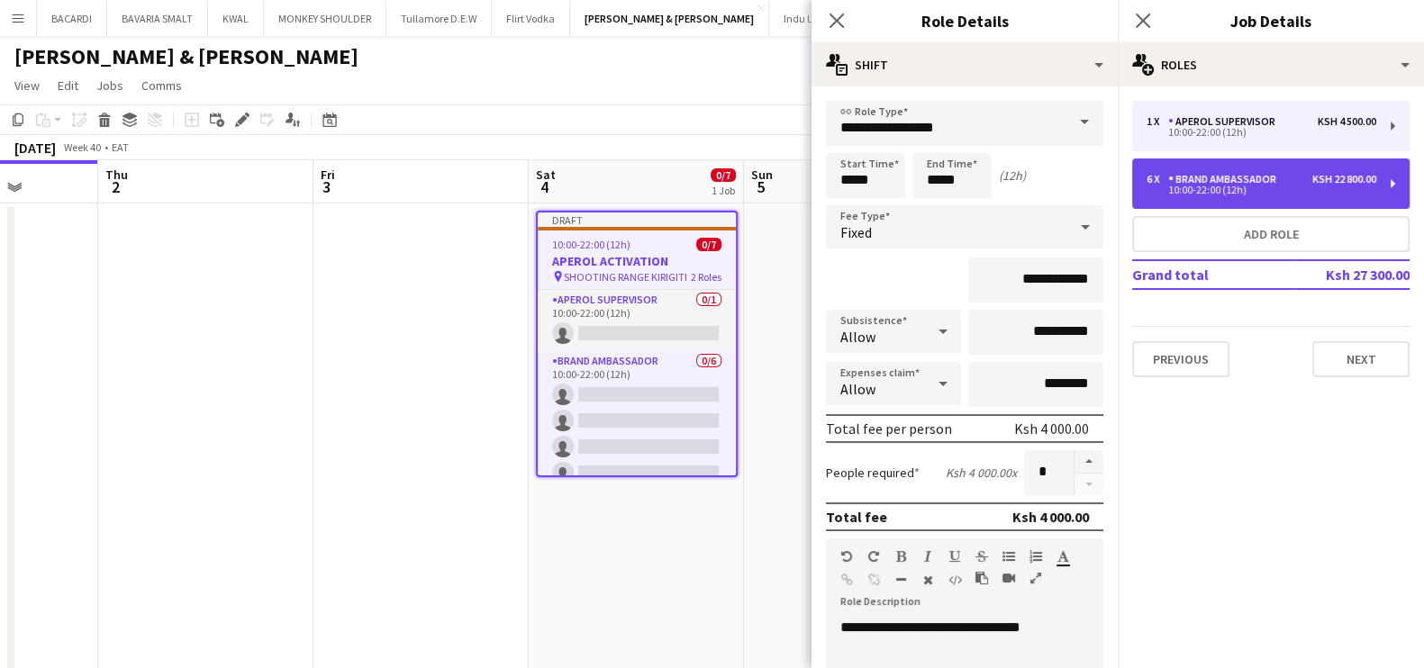
click at [1254, 187] on div "10:00-22:00 (12h)" at bounding box center [1262, 190] width 230 height 9
type input "**********"
type input "*"
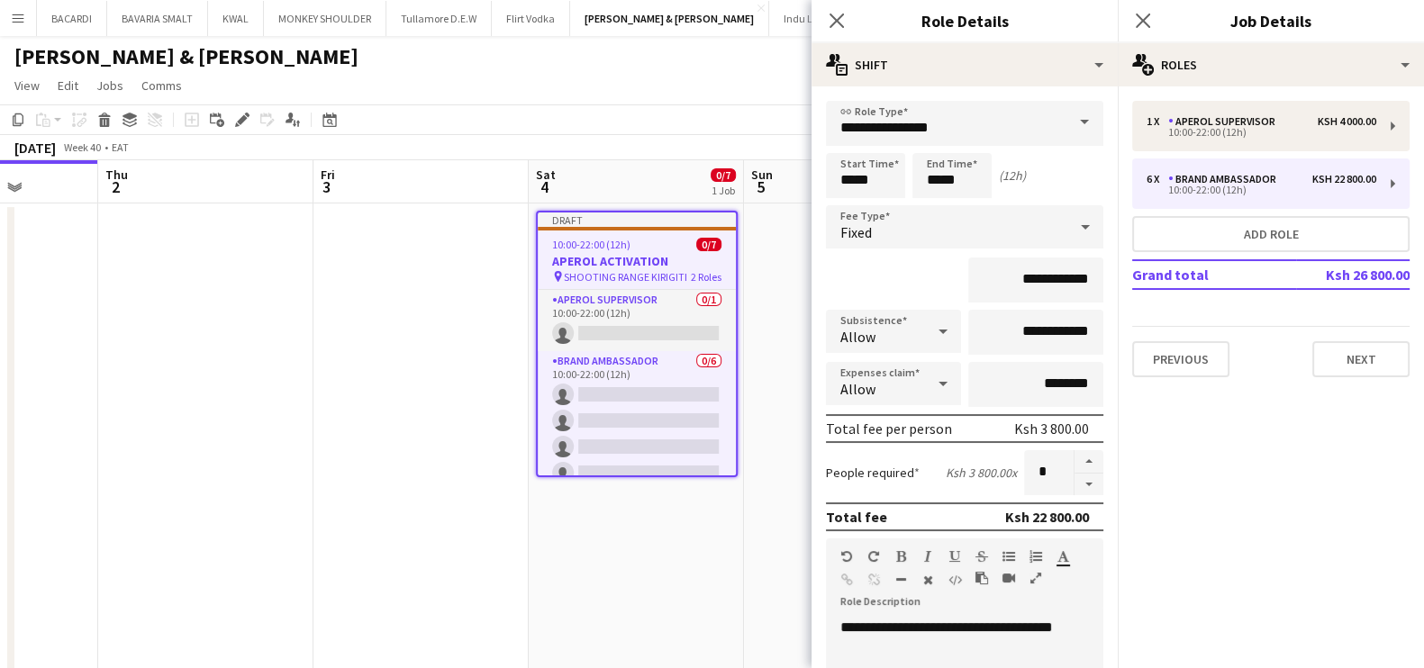
click at [1270, 452] on mat-expansion-panel "pencil3 General details 1 x APEROL SUPERVISOR Ksh 4 000.00 10:00-22:00 (12h) 6 …" at bounding box center [1271, 377] width 306 height 582
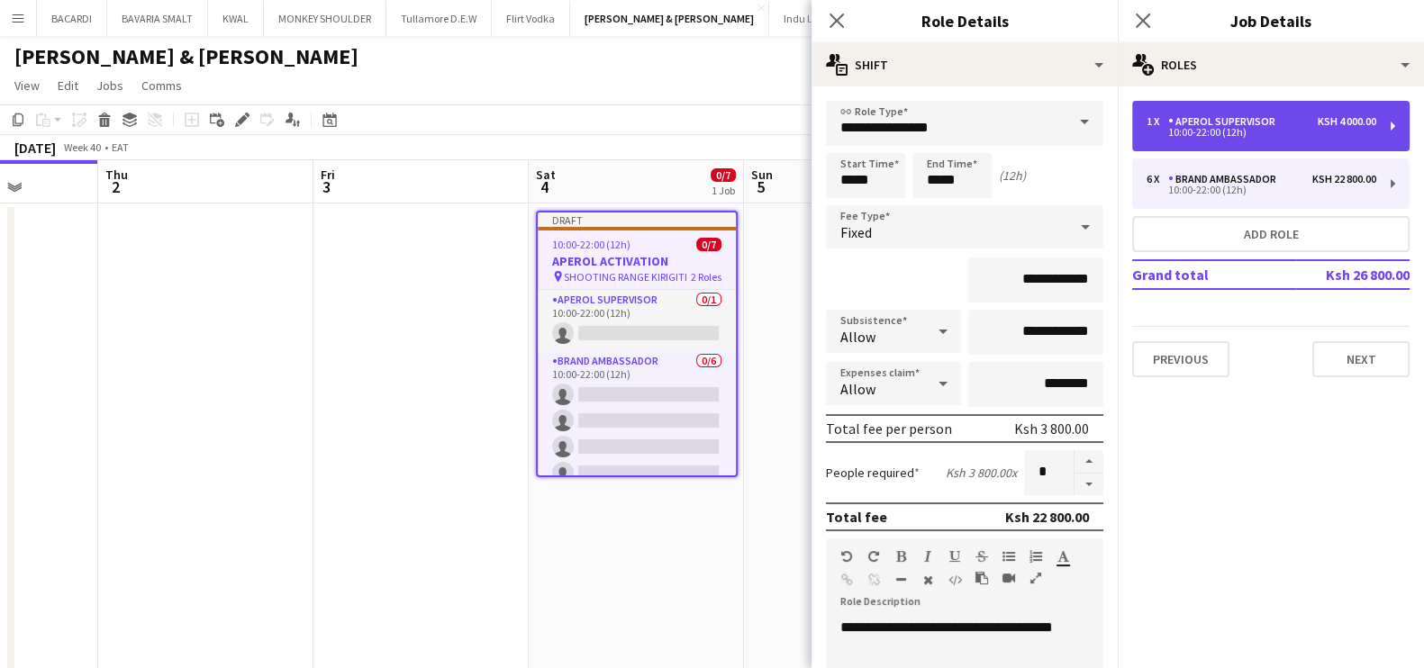
click at [1192, 111] on div "1 x APEROL SUPERVISOR Ksh 4 000.00 10:00-22:00 (12h)" at bounding box center [1270, 126] width 277 height 50
type input "**********"
type input "*"
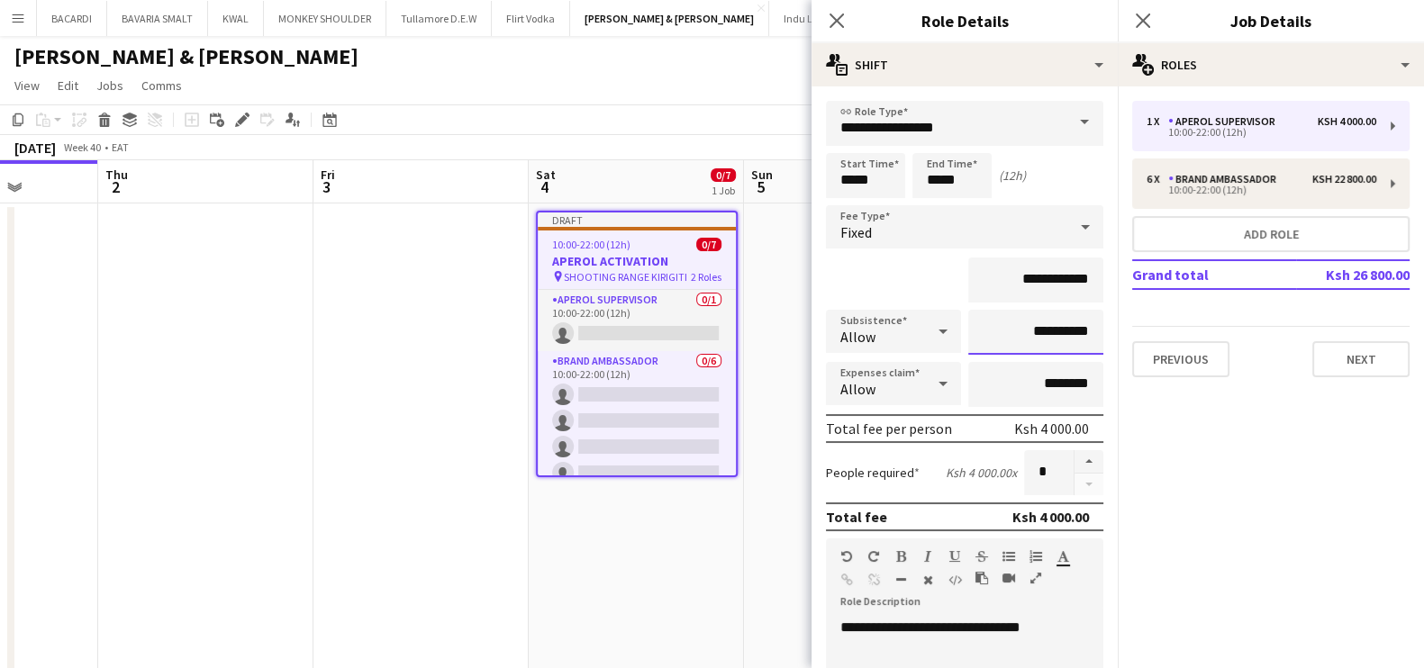
click at [1040, 331] on input "**********" at bounding box center [1035, 332] width 135 height 45
type input "**********"
click at [1208, 471] on mat-expansion-panel "pencil3 General details 1 x APEROL SUPERVISOR Ksh 4 000.00 10:00-22:00 (12h) 6 …" at bounding box center [1271, 377] width 306 height 582
click at [1036, 276] on input "**********" at bounding box center [1035, 280] width 135 height 45
type input "**********"
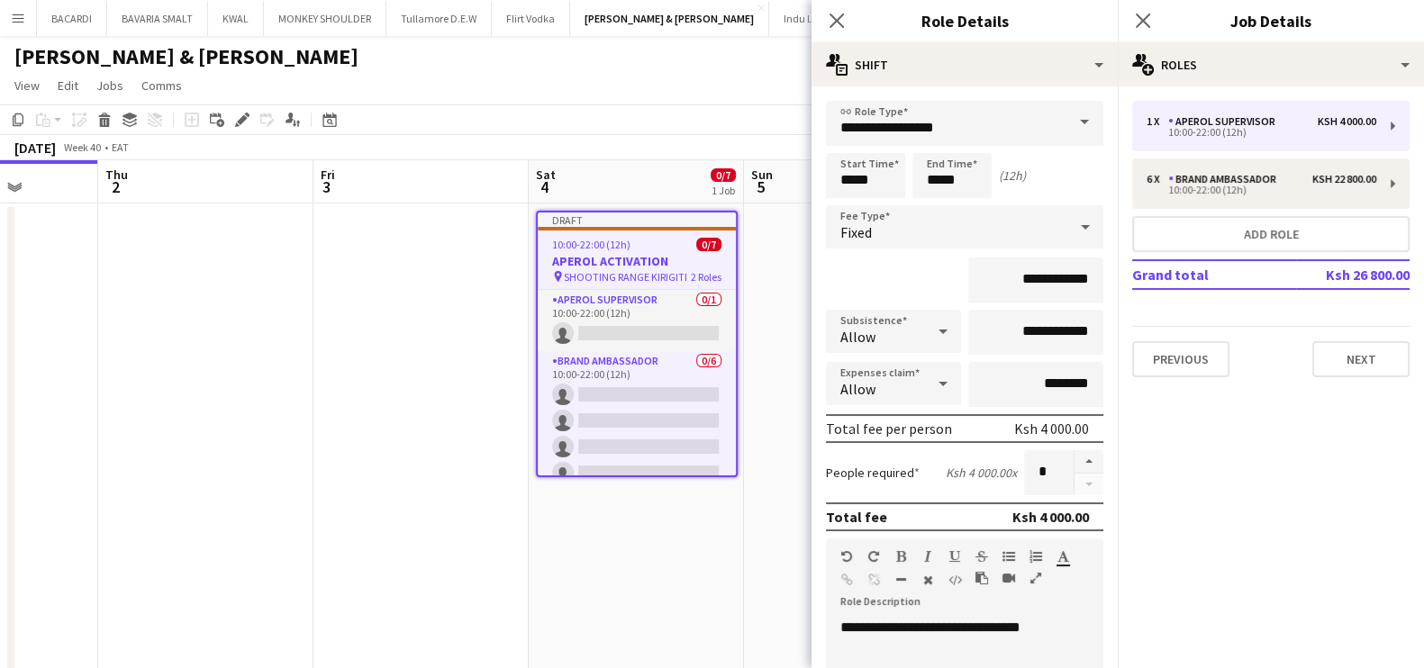
click at [1158, 475] on mat-expansion-panel "pencil3 General details 1 x APEROL SUPERVISOR Ksh 4 000.00 10:00-22:00 (12h) 6 …" at bounding box center [1271, 377] width 306 height 582
